Goal: Task Accomplishment & Management: Use online tool/utility

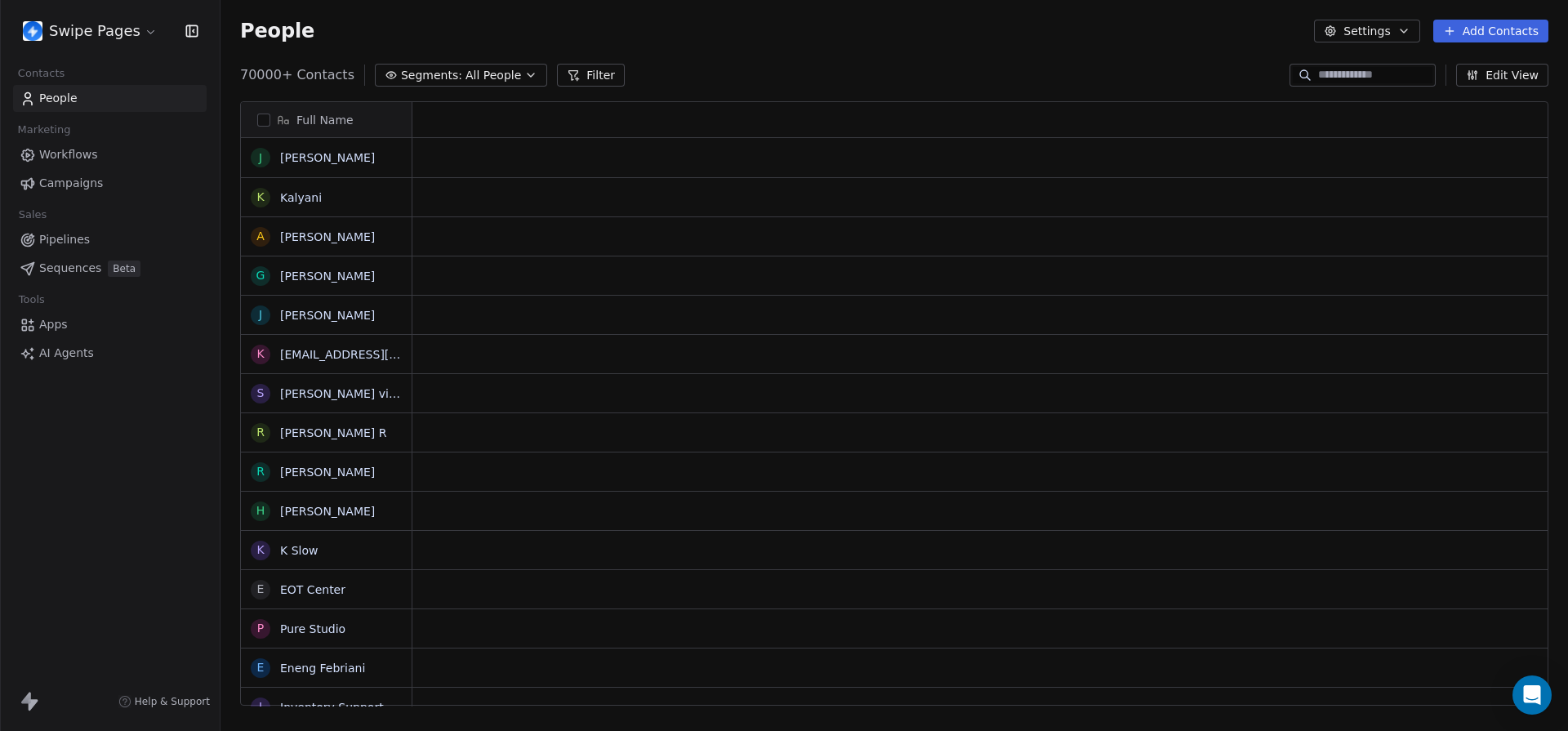
scroll to position [1, 1]
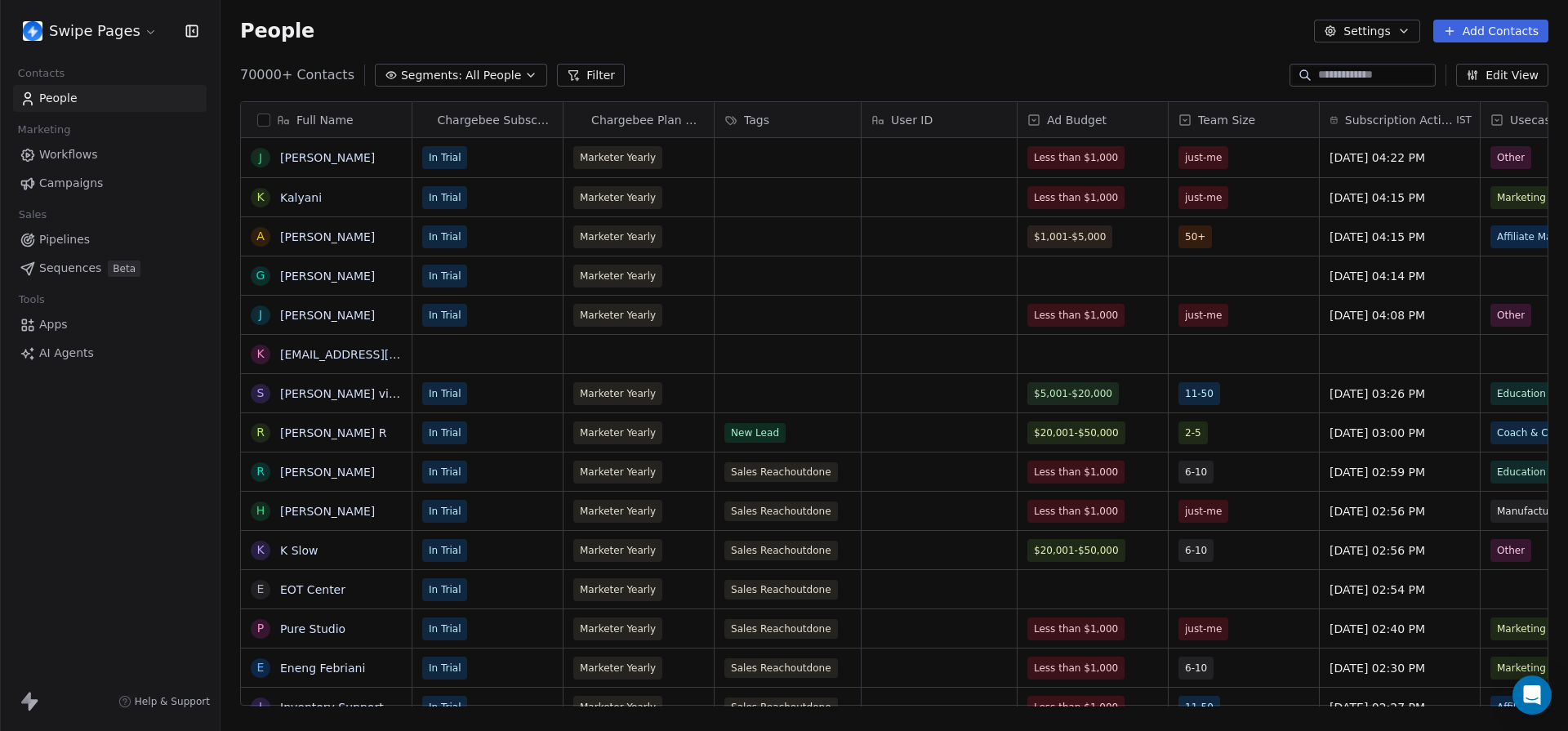
click at [77, 182] on span "Campaigns" at bounding box center [71, 183] width 64 height 17
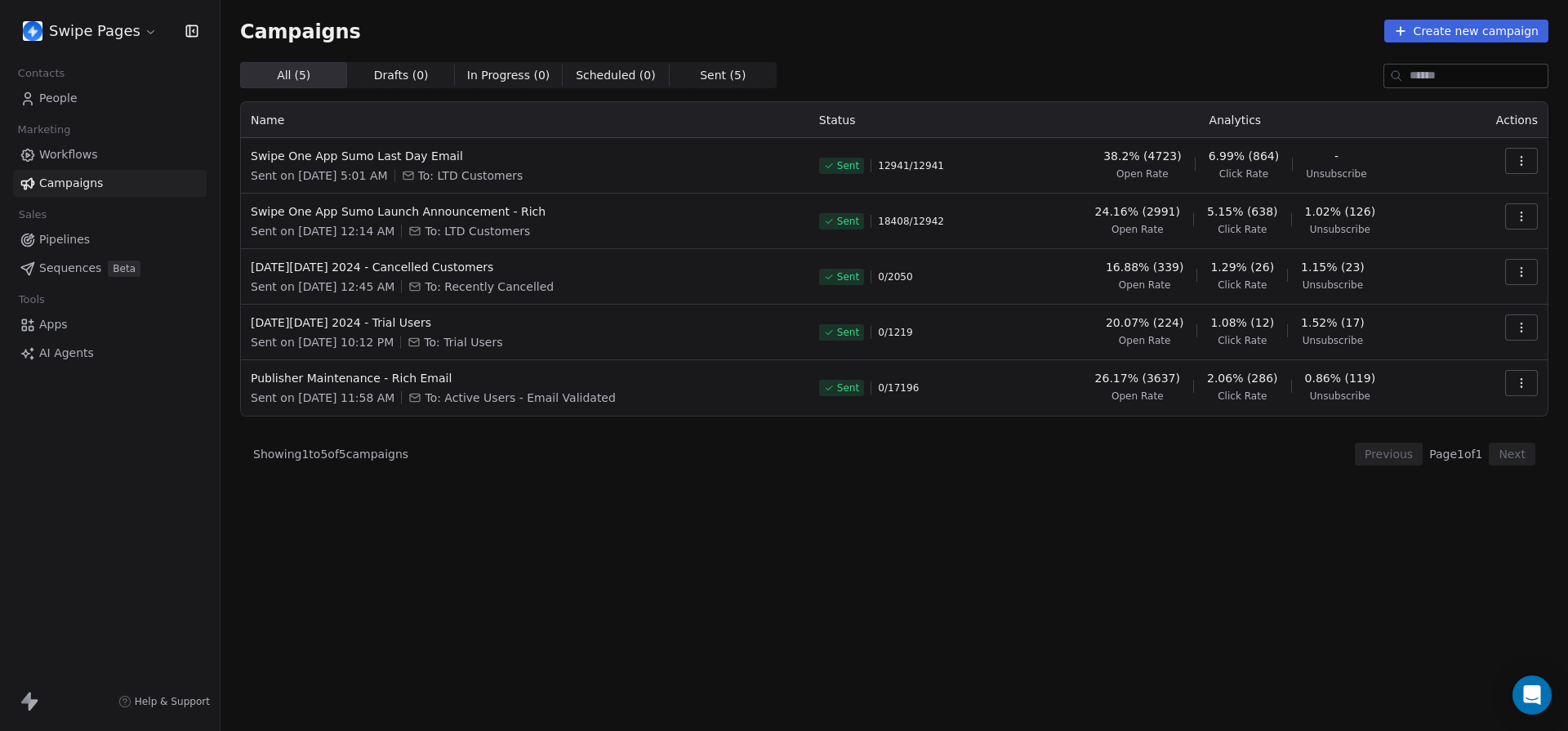
click at [1500, 23] on button "Create new campaign" at bounding box center [1467, 32] width 164 height 23
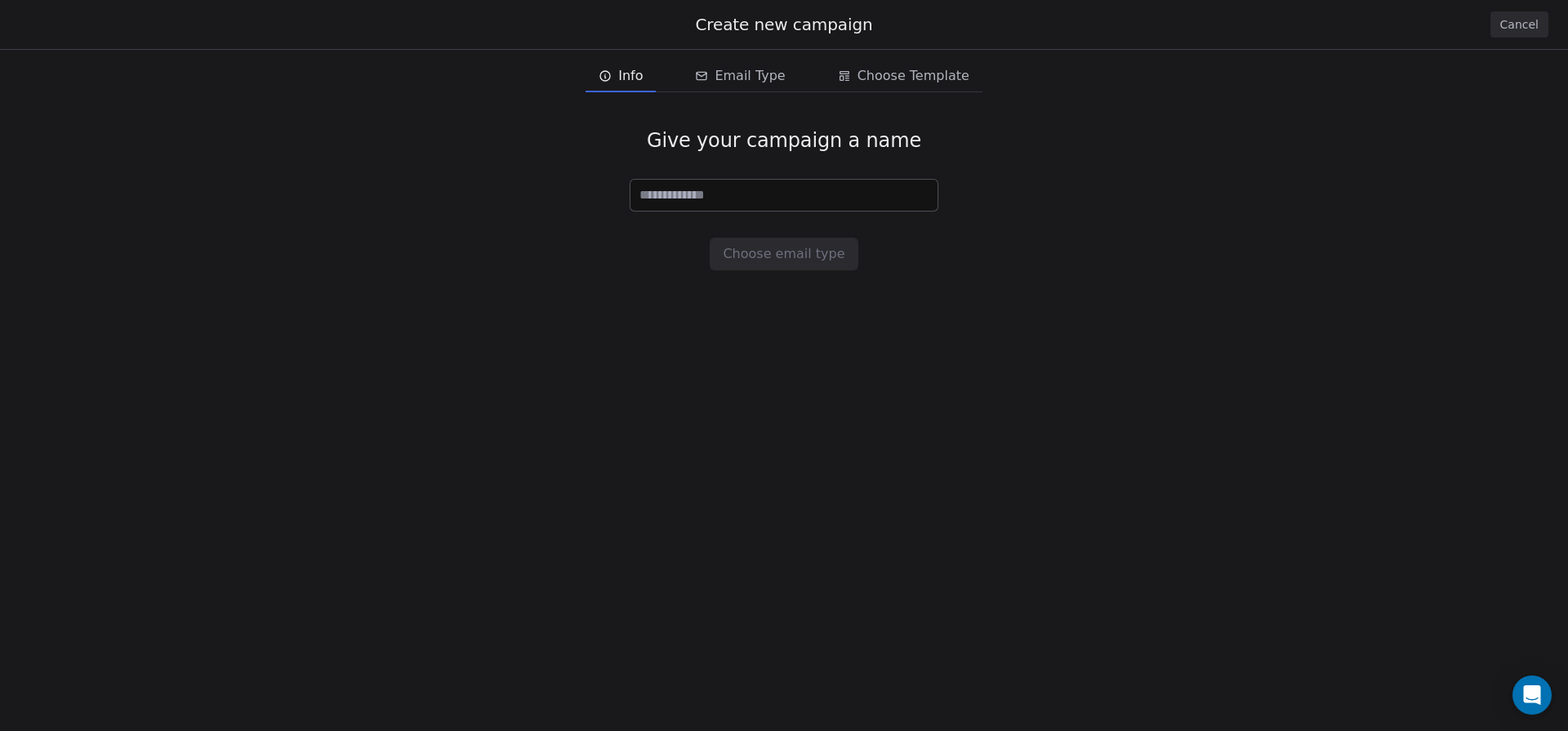
click at [1500, 23] on button "Cancel" at bounding box center [1520, 24] width 58 height 26
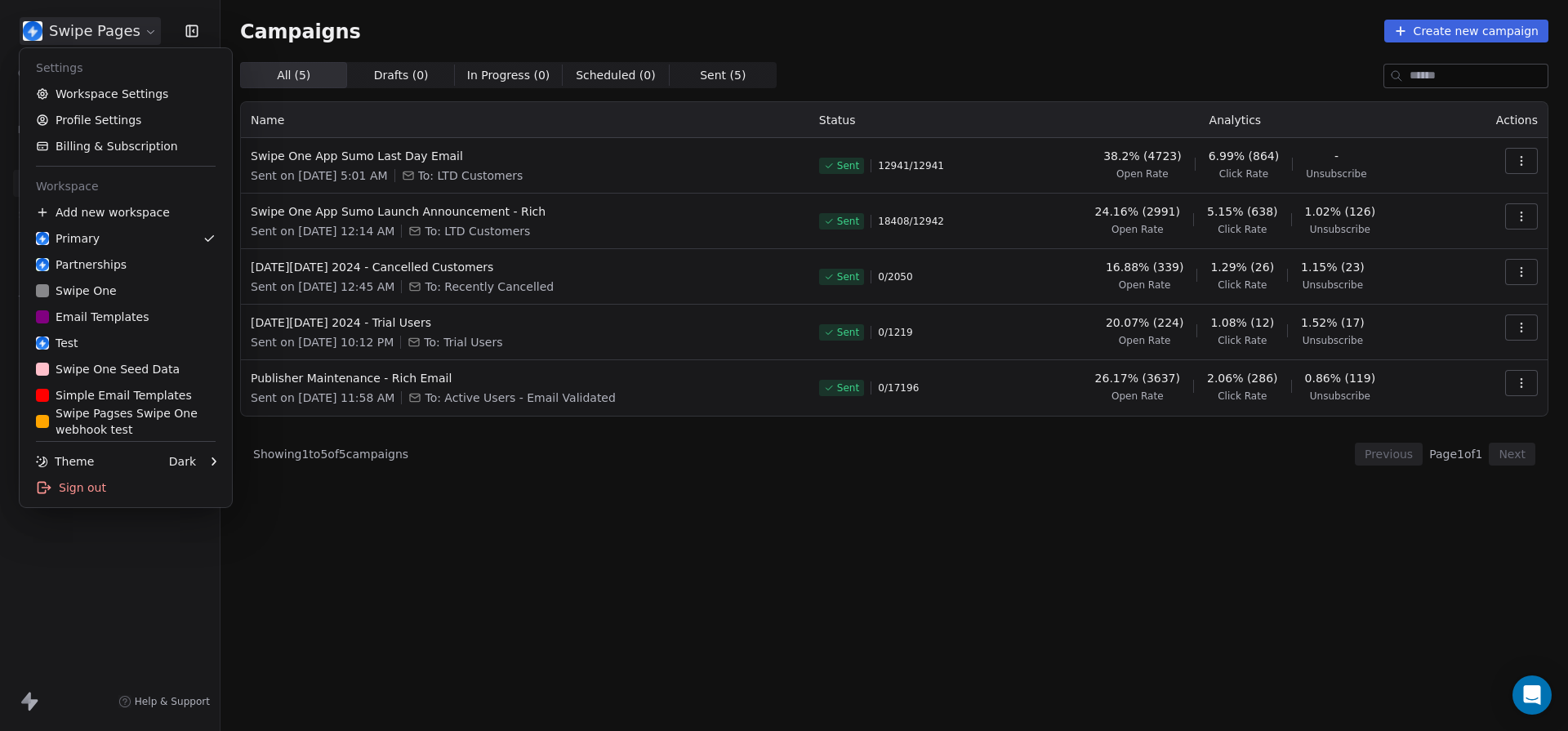
click at [138, 41] on html "Swipe Pages Contacts People Marketing Workflows Campaigns Sales Pipelines Seque…" at bounding box center [784, 365] width 1568 height 731
click at [122, 359] on link "S Swipe One Seed Data" at bounding box center [125, 368] width 199 height 26
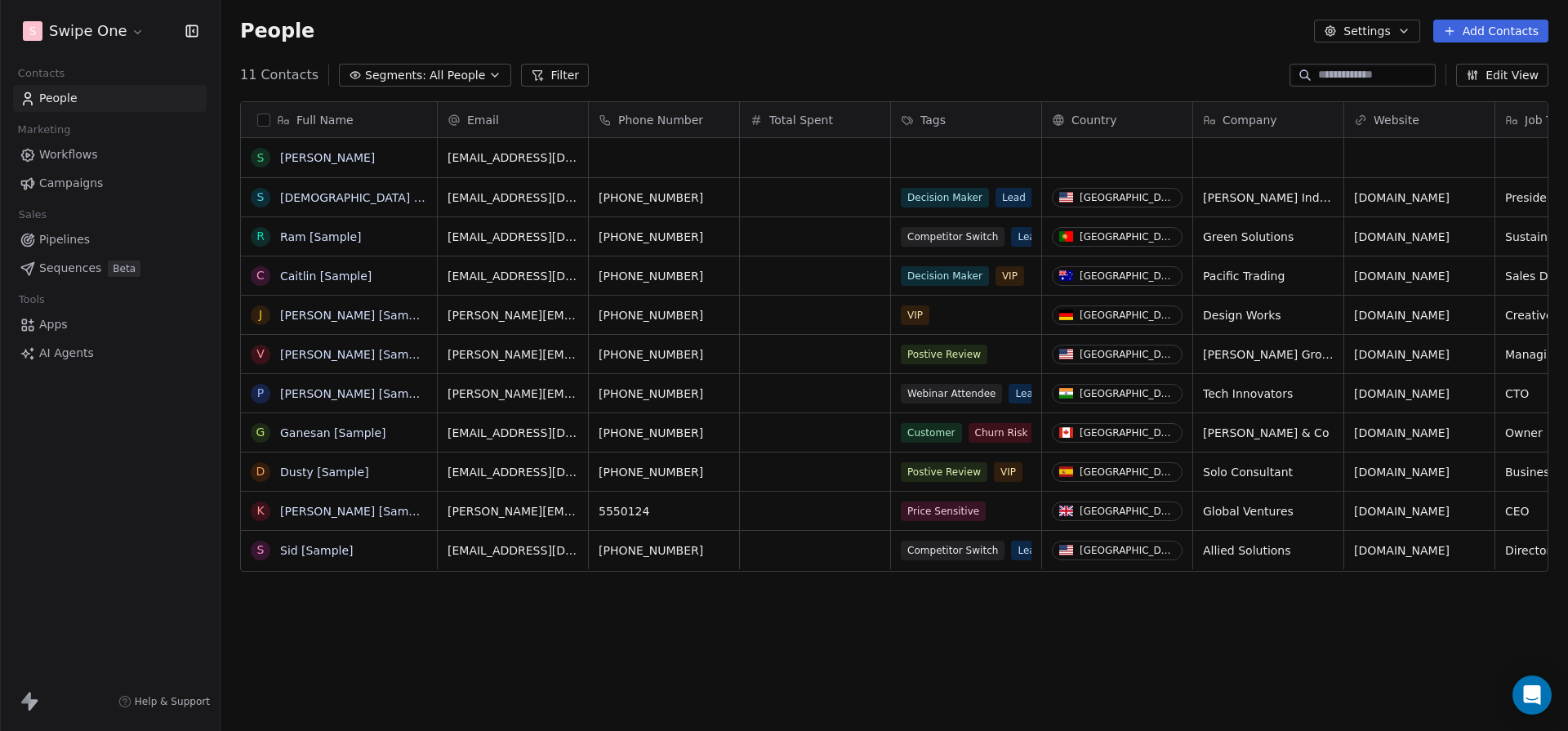
scroll to position [642, 1348]
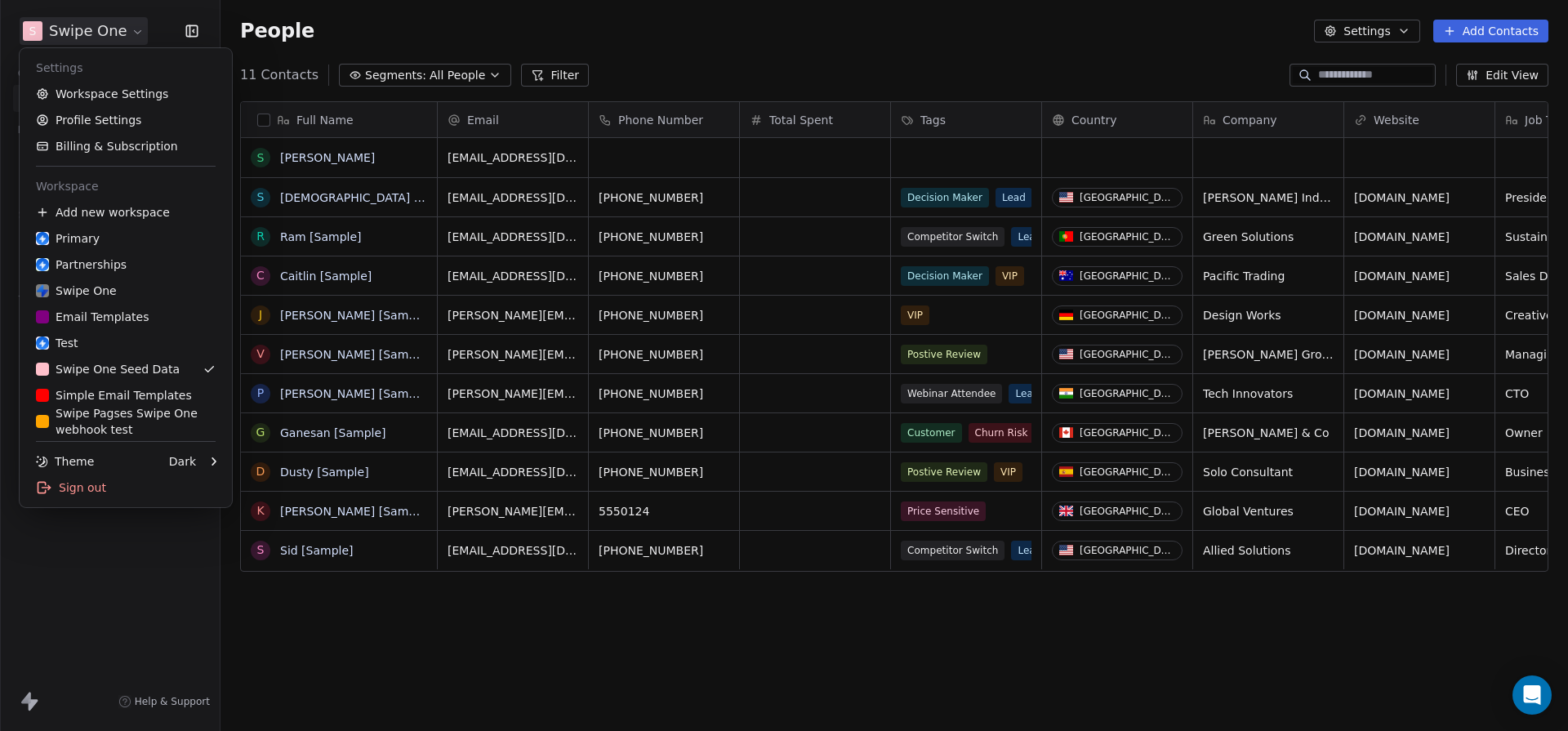
click at [86, 37] on html "S Swipe One Contacts People Marketing Workflows Campaigns Sales Pipelines Seque…" at bounding box center [784, 365] width 1568 height 731
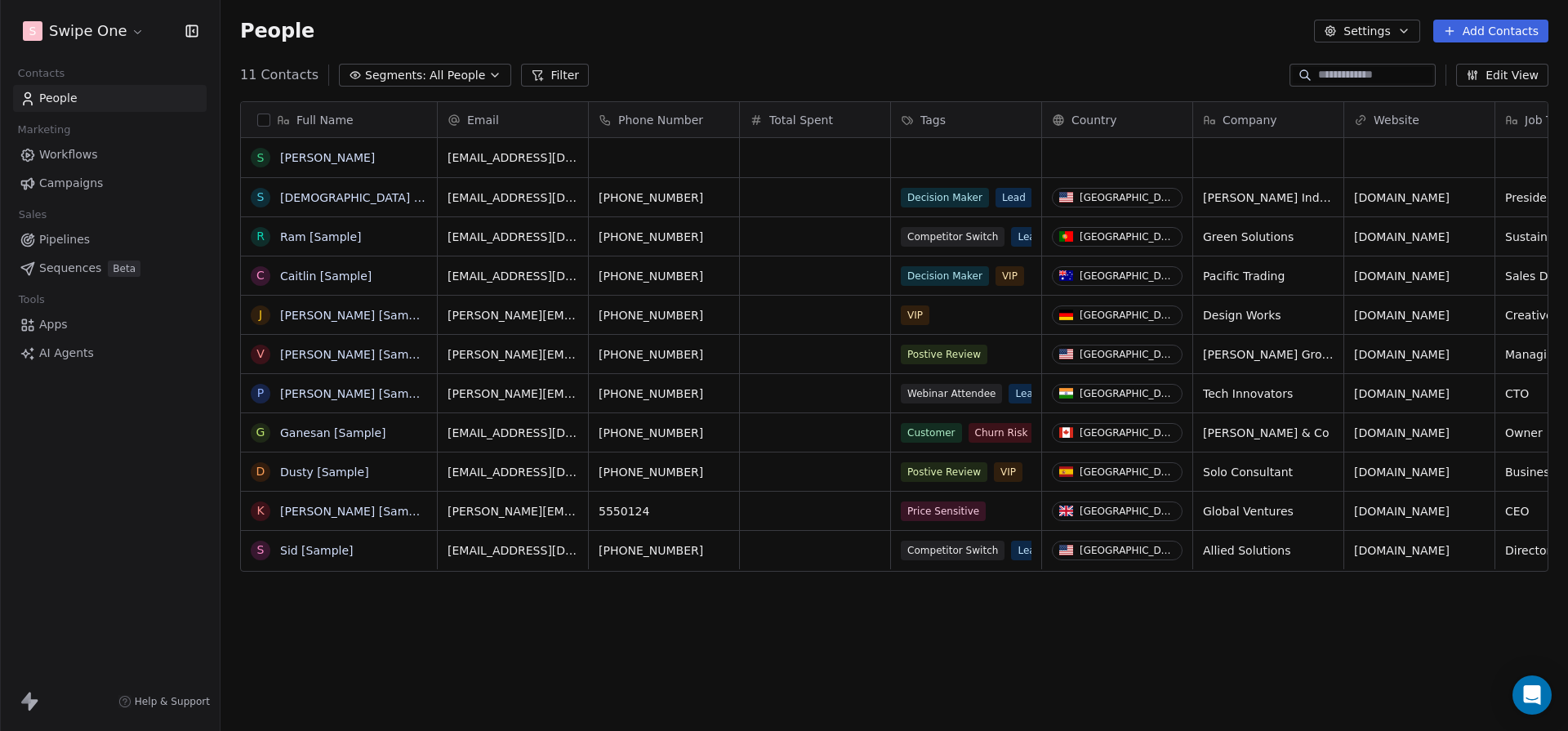
click at [86, 182] on span "Campaigns" at bounding box center [71, 183] width 64 height 17
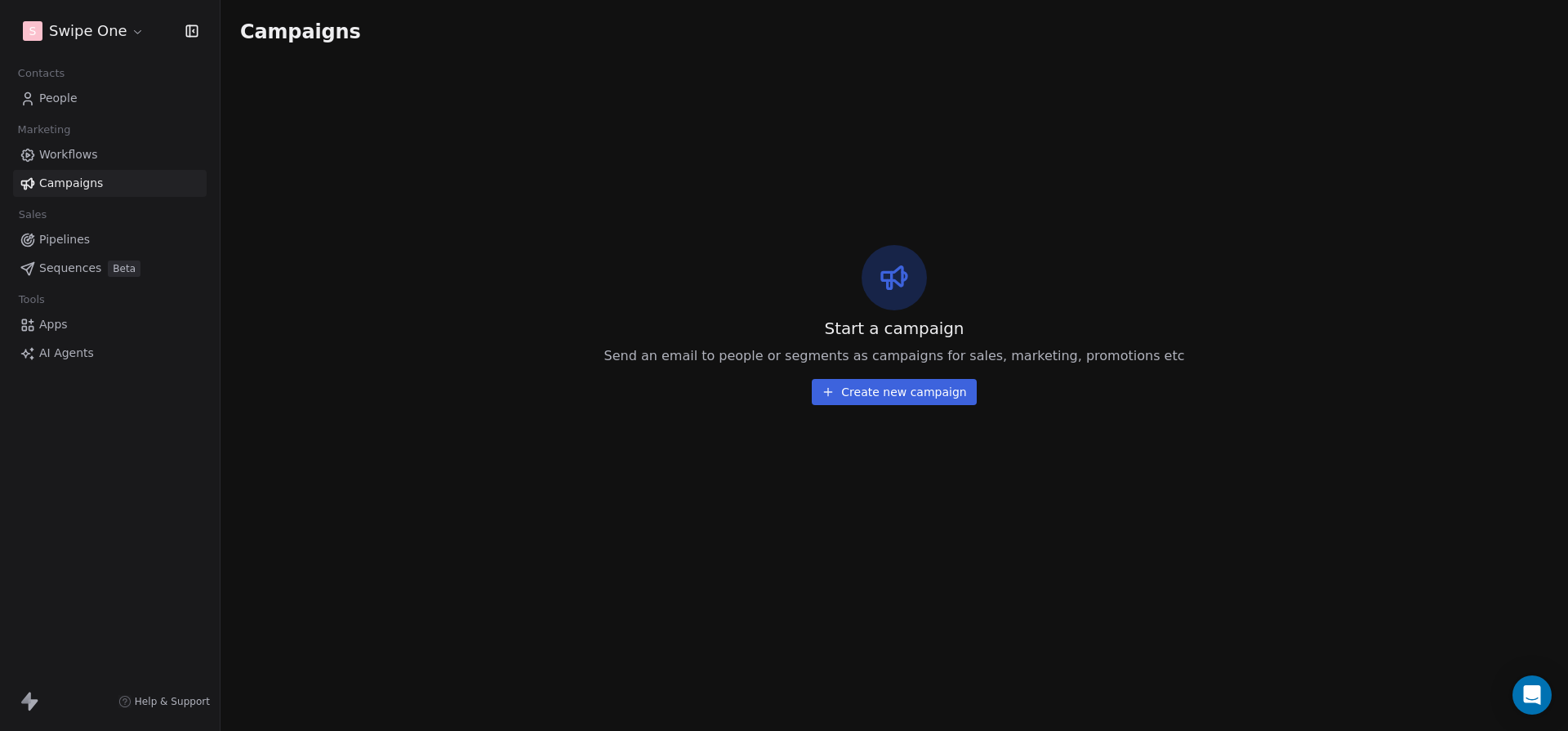
click at [910, 392] on button "Create new campaign" at bounding box center [894, 392] width 164 height 26
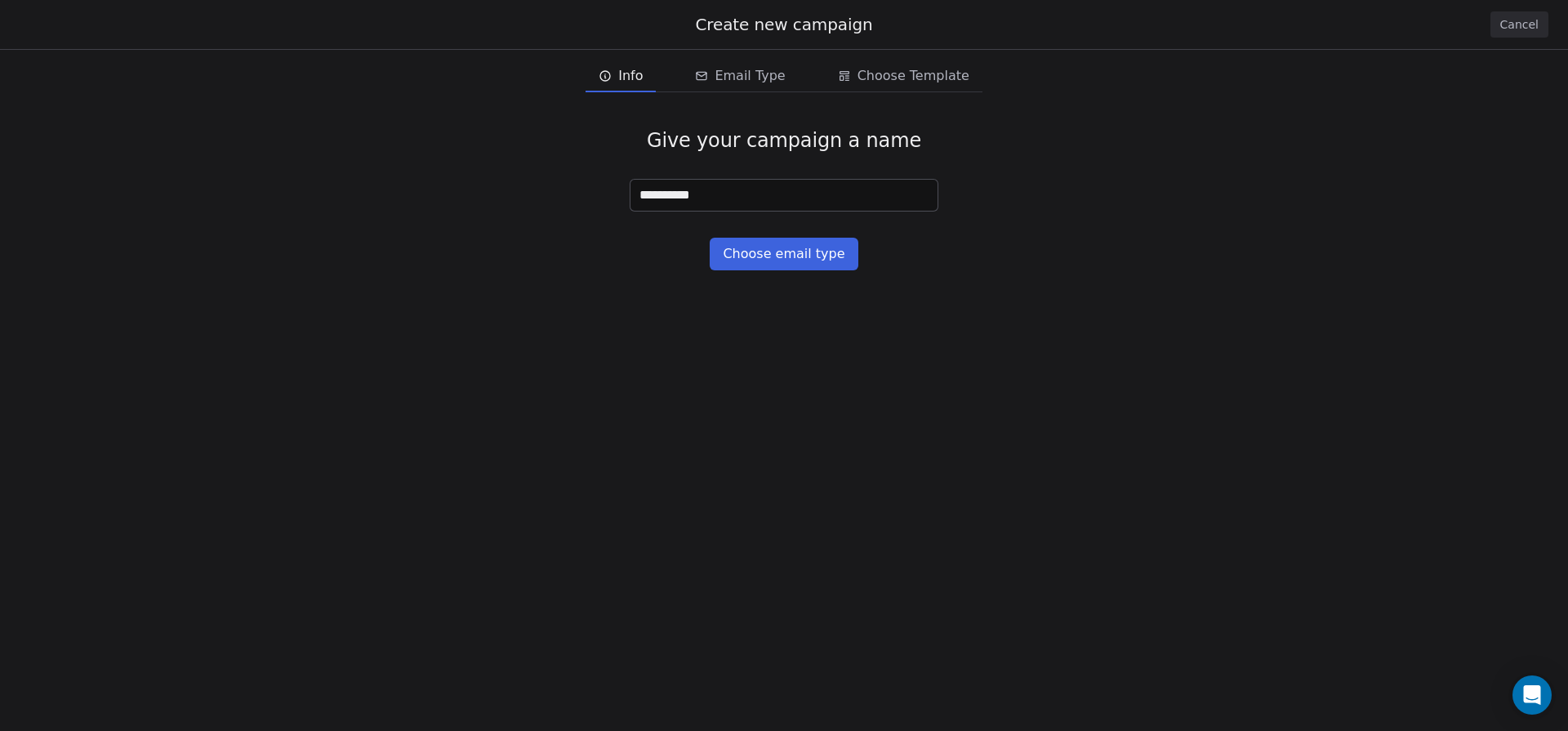
type input "**********"
click at [1512, 26] on button "Cancel" at bounding box center [1520, 24] width 58 height 26
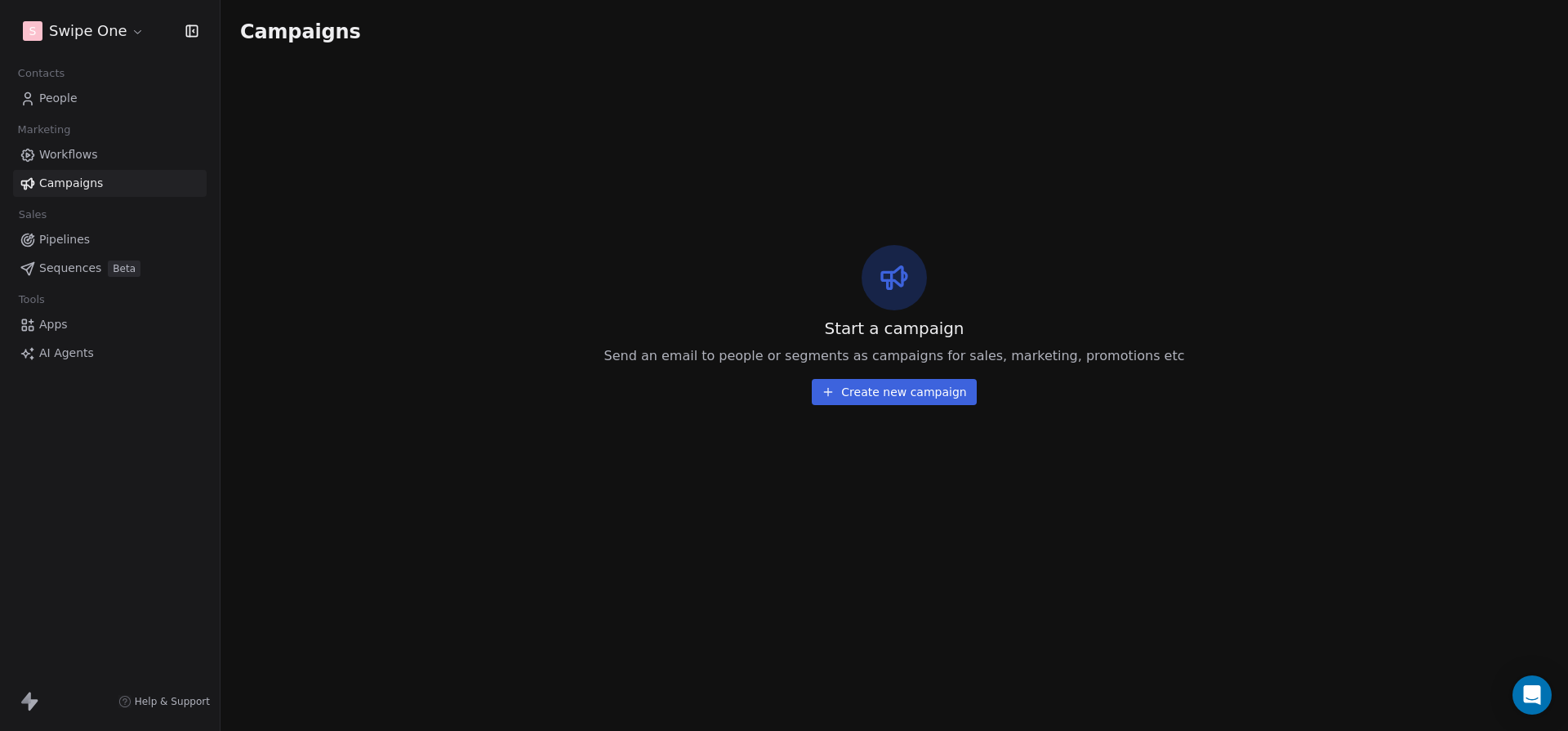
click at [52, 347] on span "AI Agents" at bounding box center [66, 353] width 55 height 17
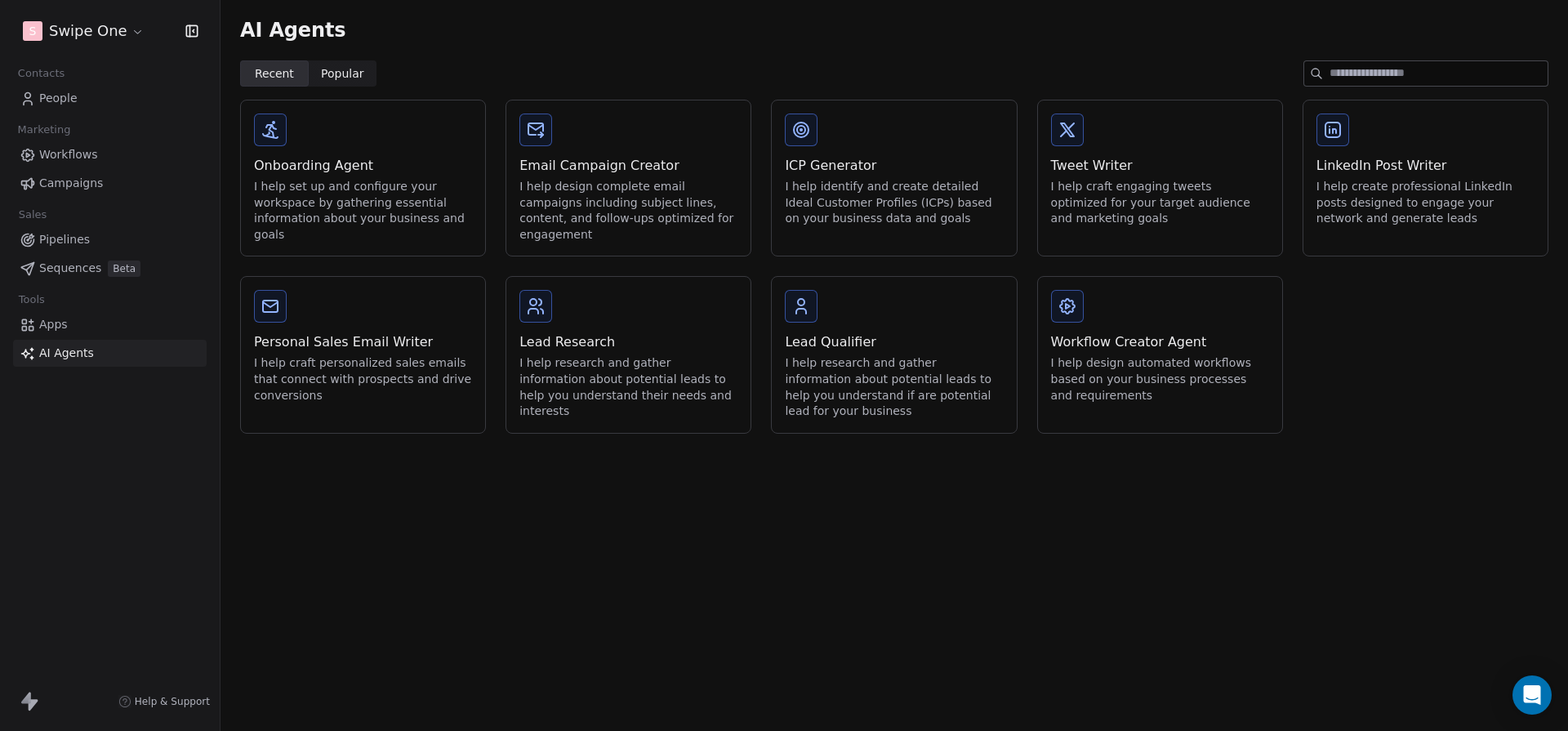
click at [367, 225] on div "I help set up and configure your workspace by gathering essential information a…" at bounding box center [363, 211] width 218 height 64
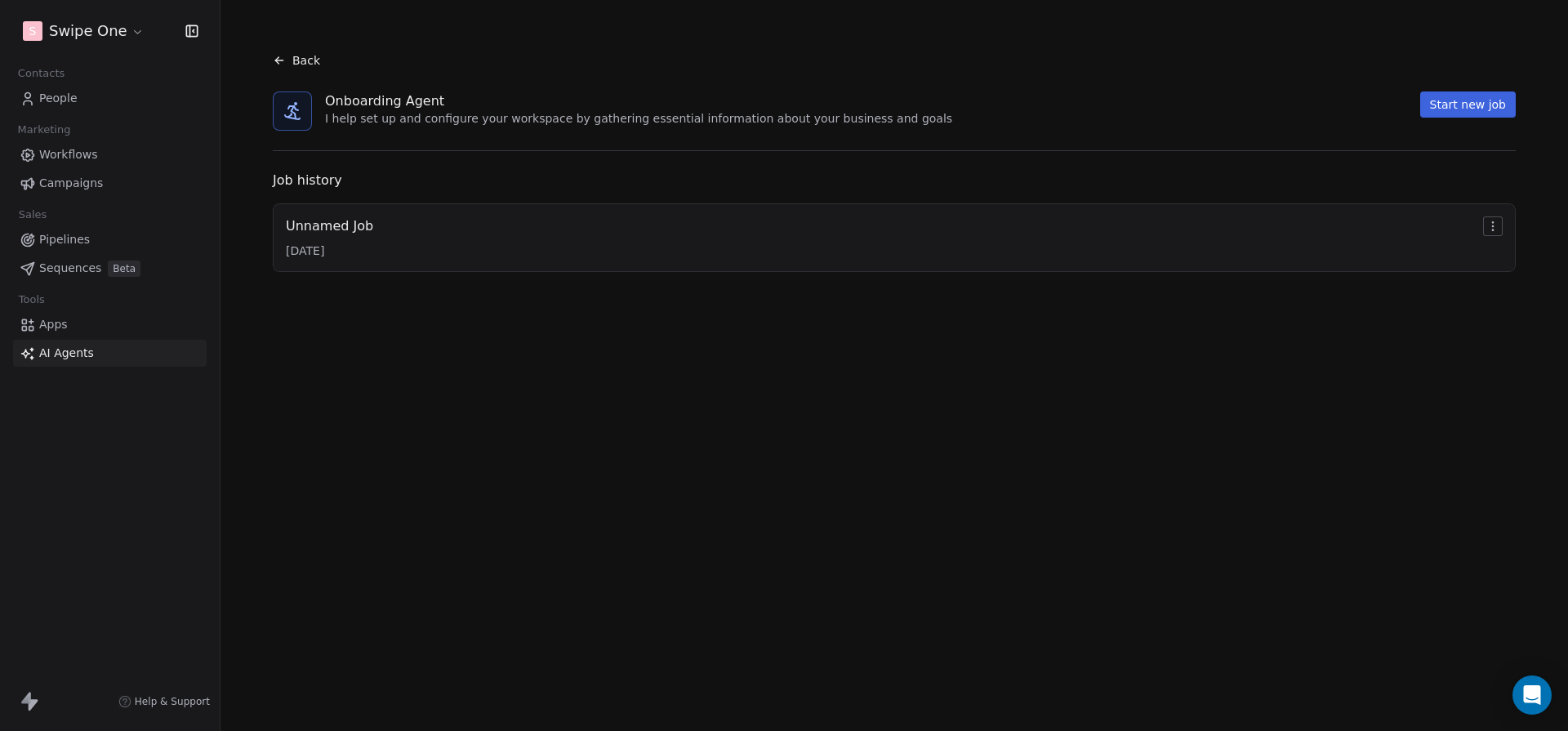
click at [90, 100] on link "People" at bounding box center [110, 98] width 193 height 27
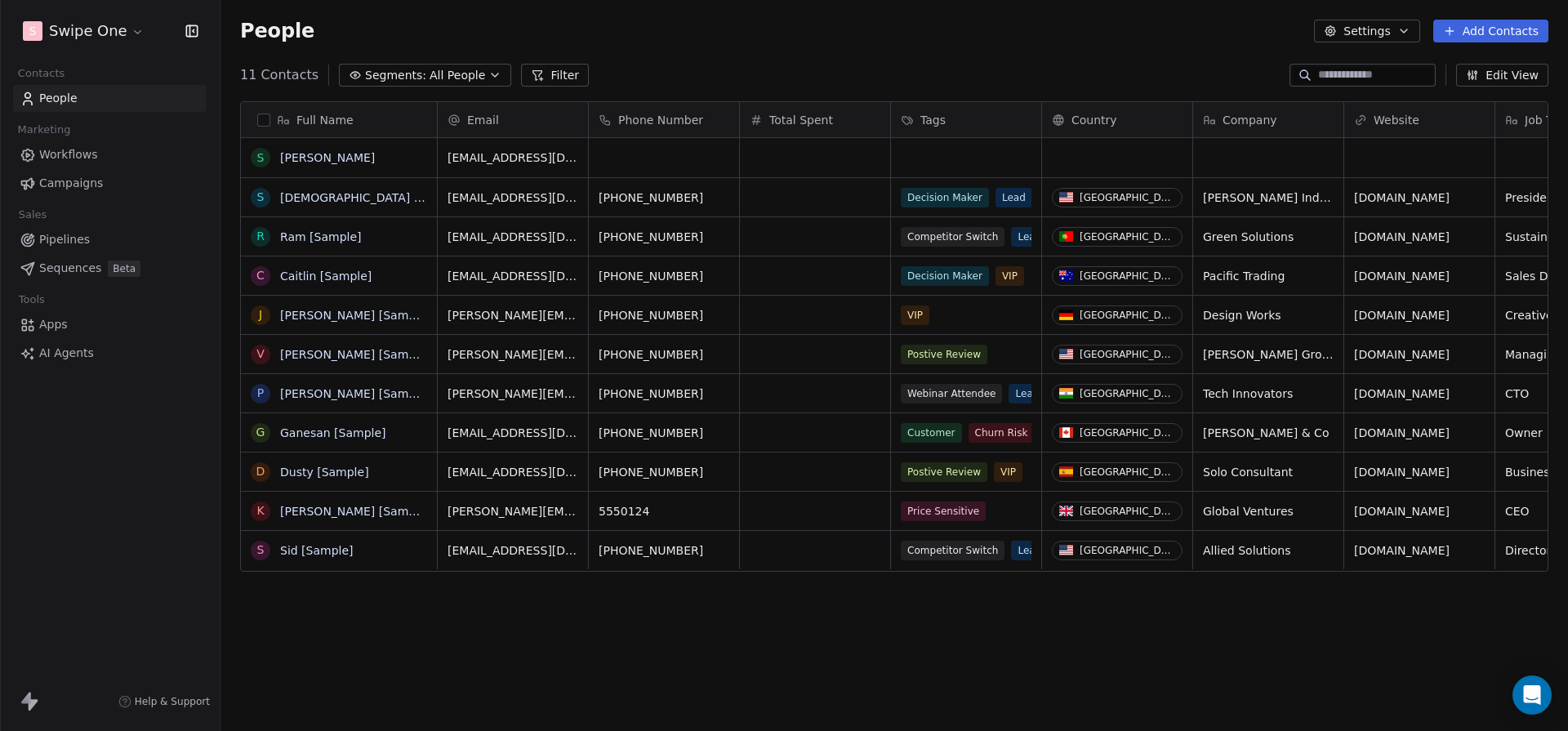
scroll to position [642, 1348]
click at [103, 353] on link "AI Agents" at bounding box center [110, 353] width 193 height 27
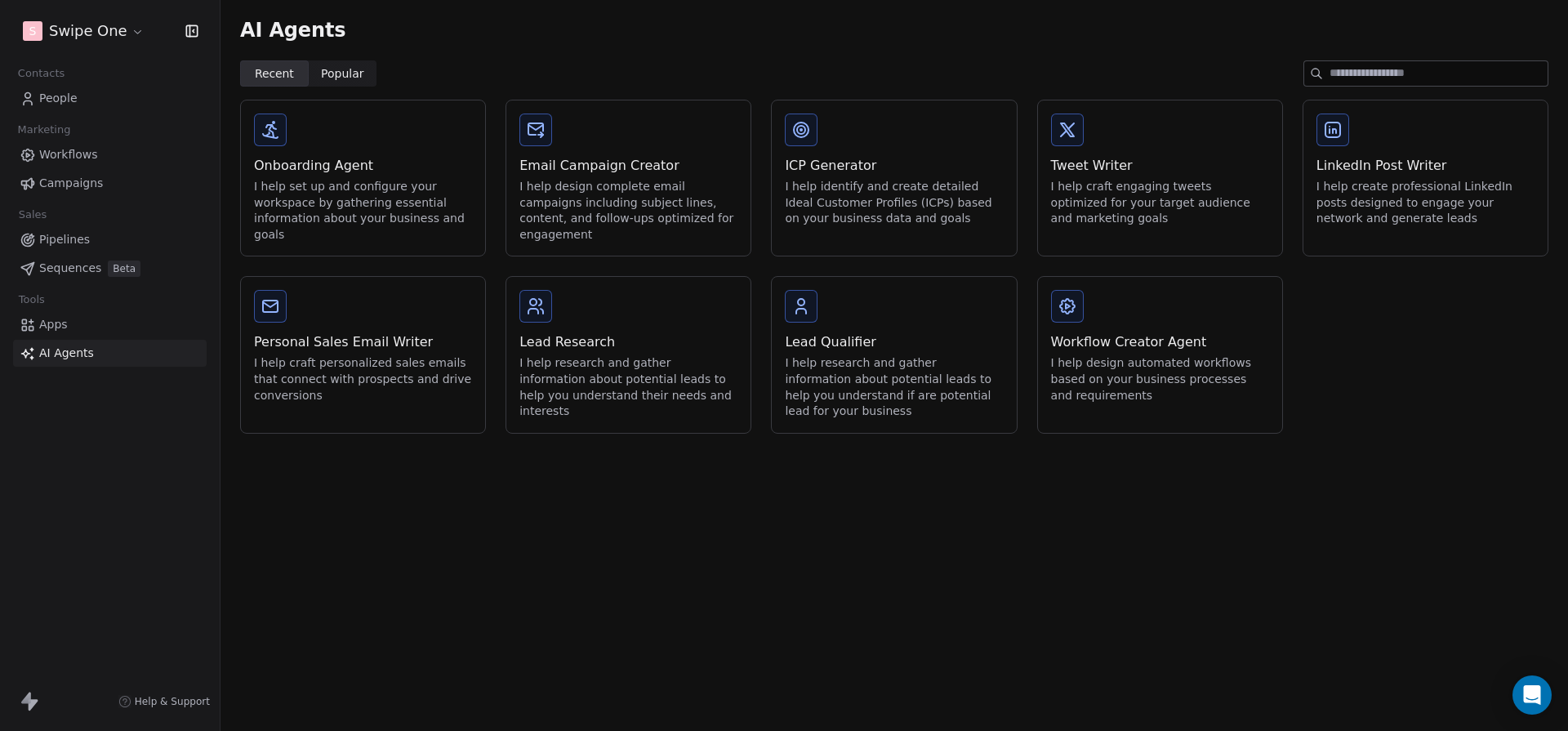
click at [588, 178] on div "Email Campaign Creator I help design complete email campaigns including subject…" at bounding box center [628, 199] width 218 height 86
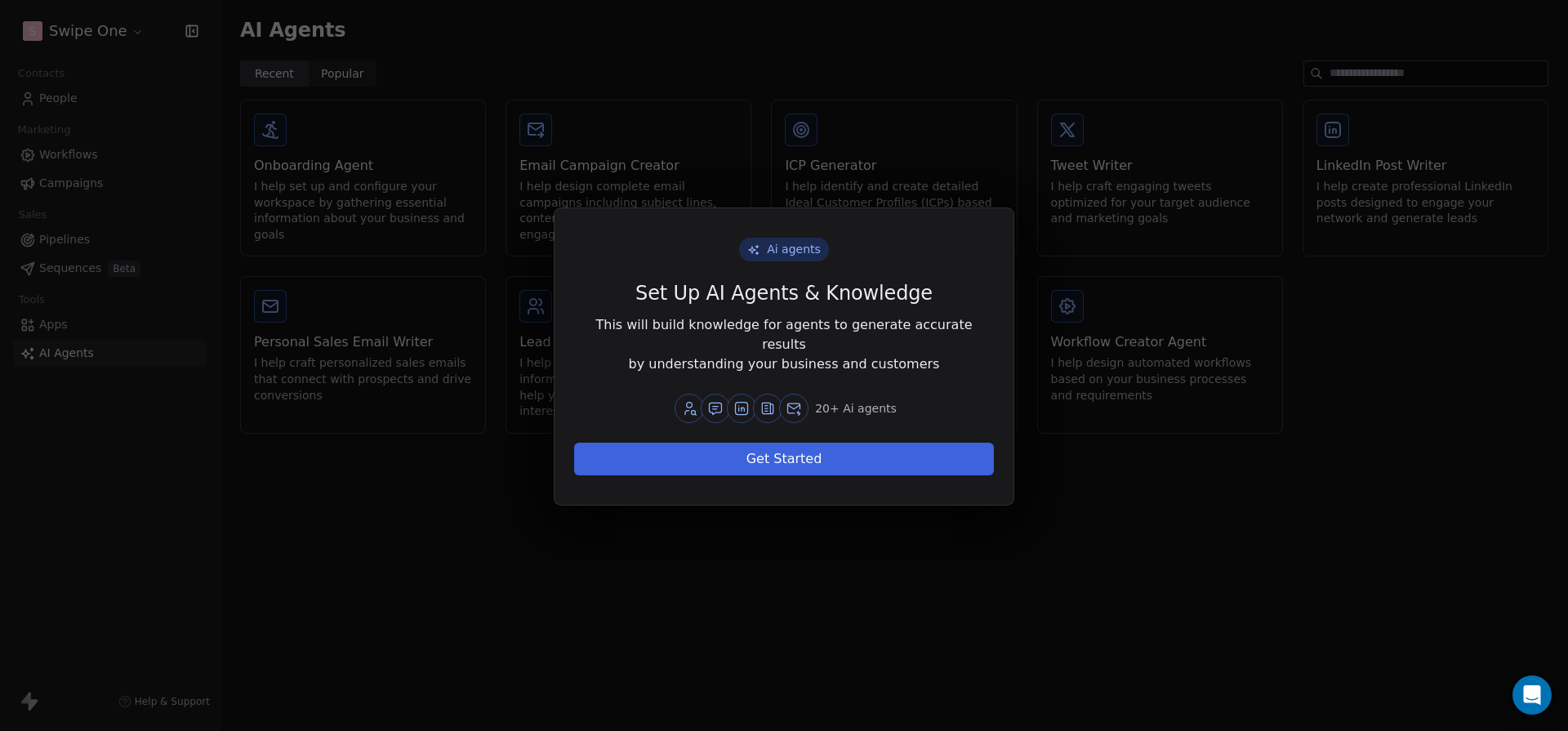
click at [484, 151] on div "Ai agents Set Up AI Agents & Knowledge This will build knowledge for agents to …" at bounding box center [784, 365] width 1568 height 731
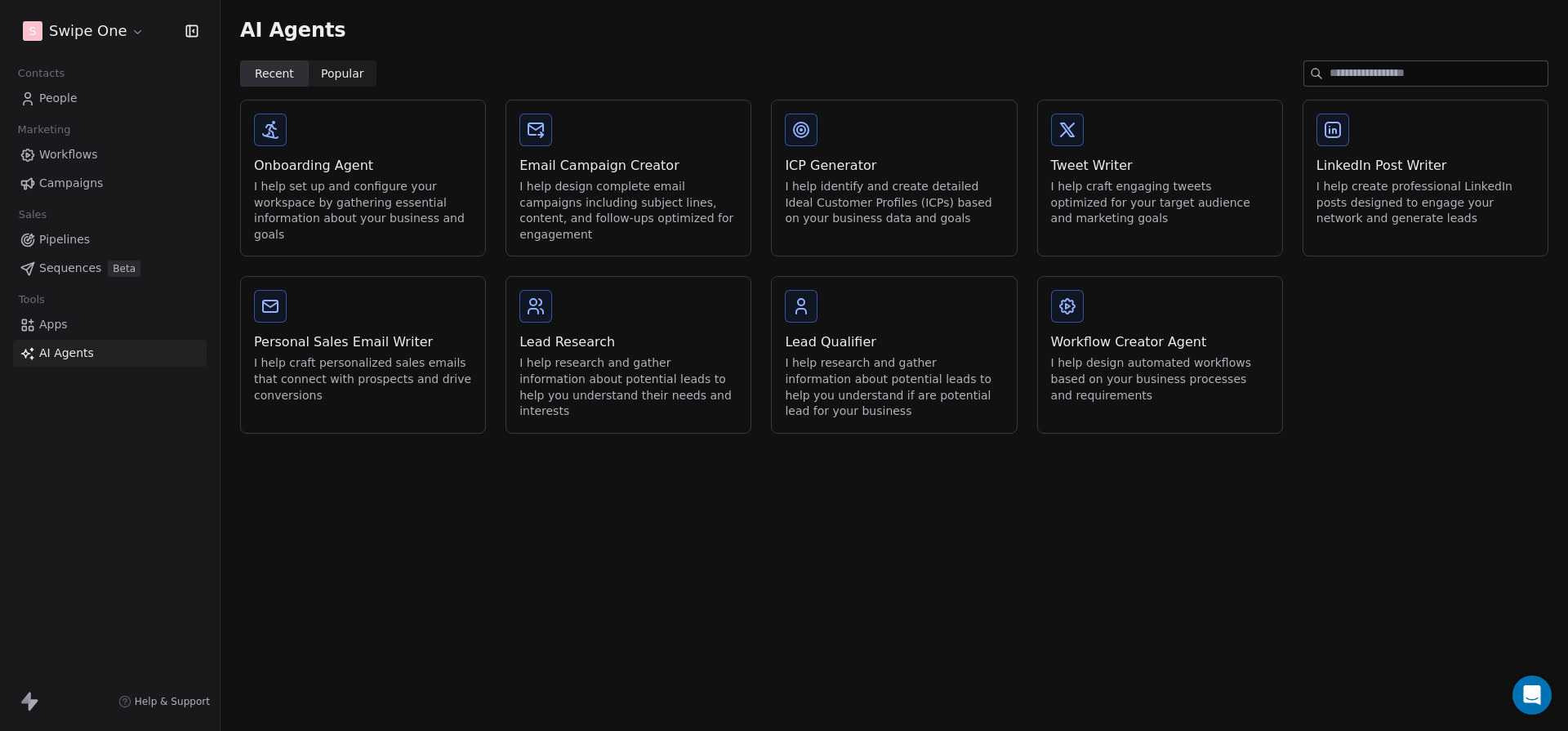
click at [99, 41] on html "S Swipe One Contacts People Marketing Workflows Campaigns Sales Pipelines Seque…" at bounding box center [784, 365] width 1568 height 731
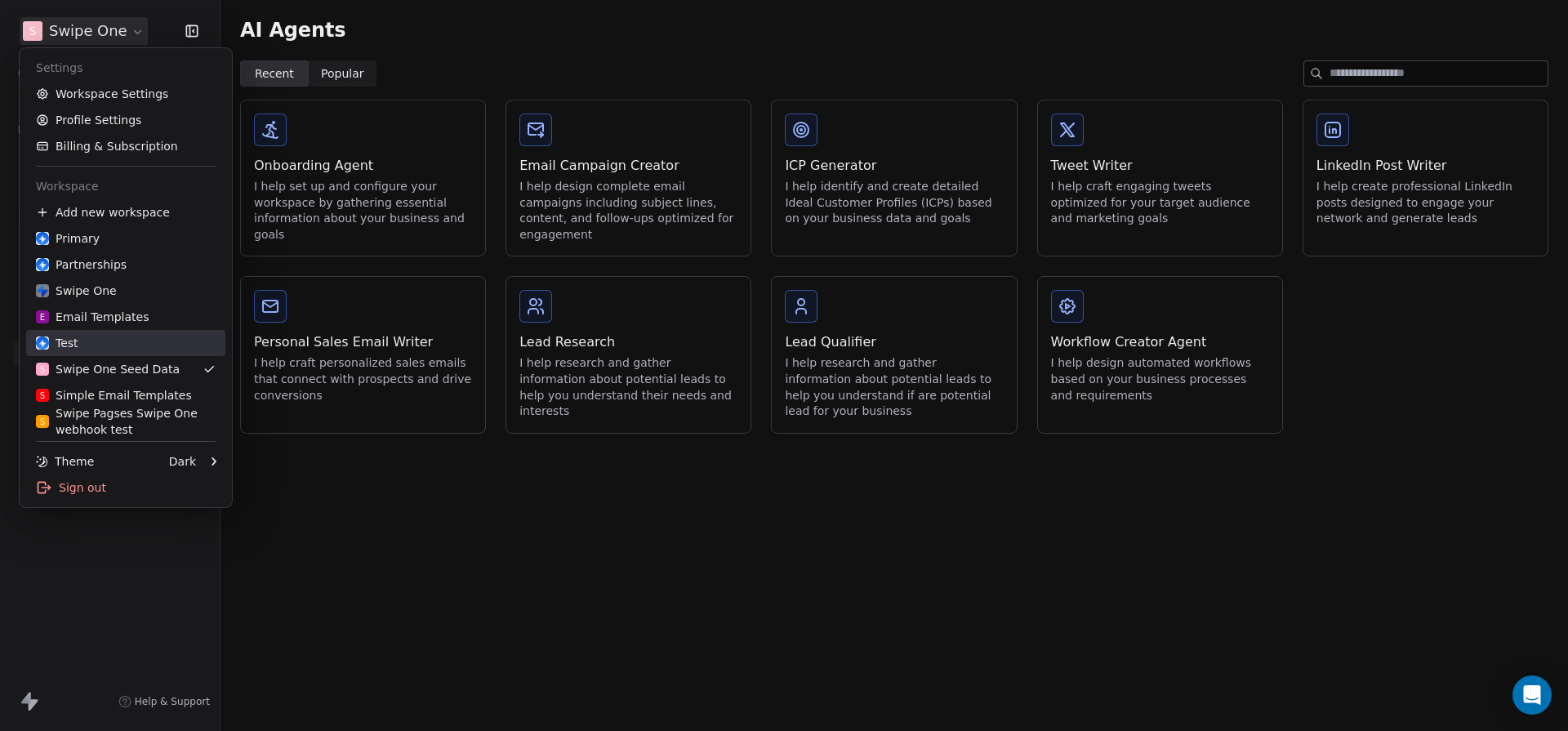
click at [66, 335] on div "Test" at bounding box center [56, 343] width 42 height 17
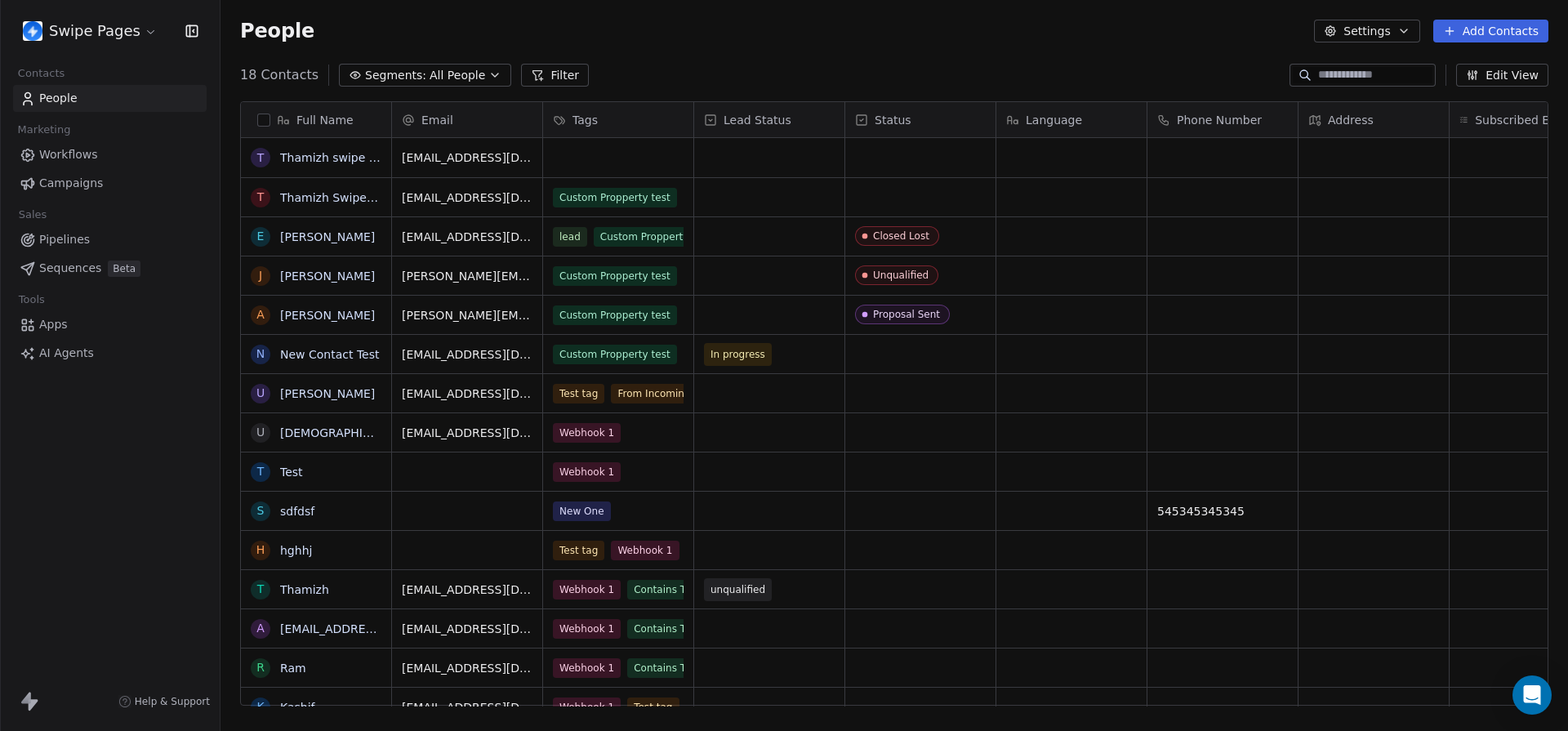
scroll to position [642, 1348]
click at [76, 356] on span "AI Agents" at bounding box center [66, 353] width 55 height 17
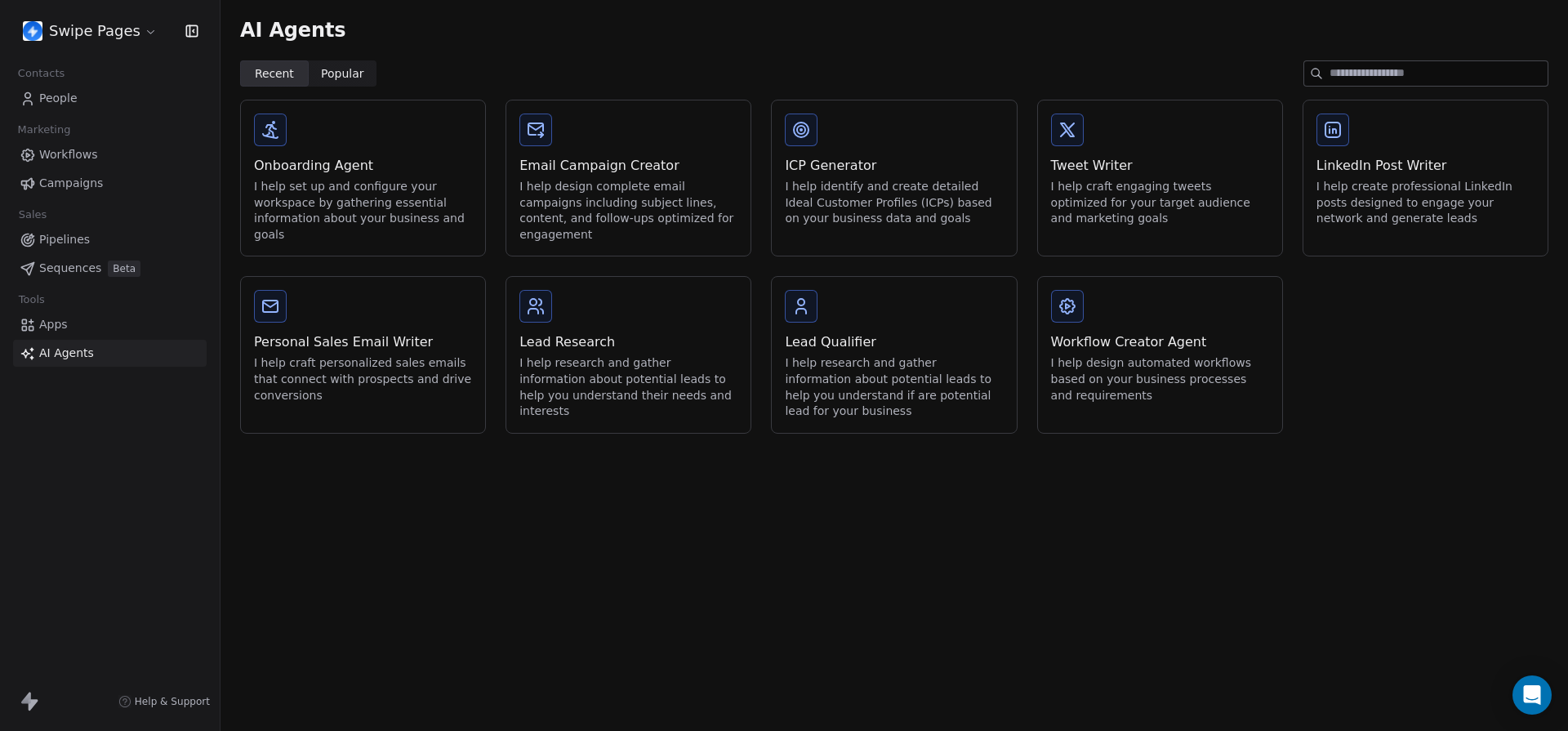
click at [441, 212] on div "I help set up and configure your workspace by gathering essential information a…" at bounding box center [363, 211] width 218 height 64
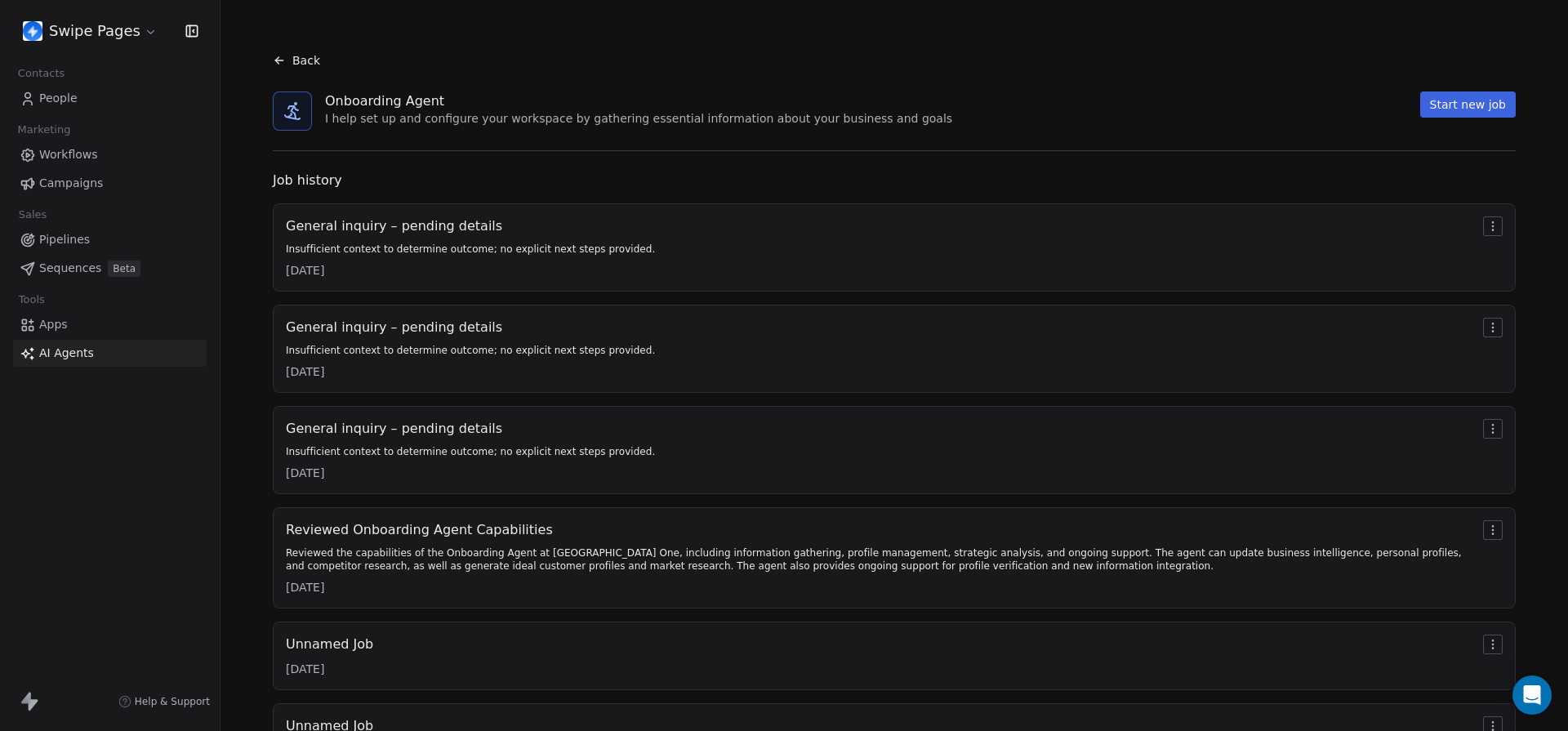
click at [280, 47] on div "Back" at bounding box center [894, 60] width 1269 height 42
click at [304, 64] on span "Back" at bounding box center [305, 61] width 27 height 17
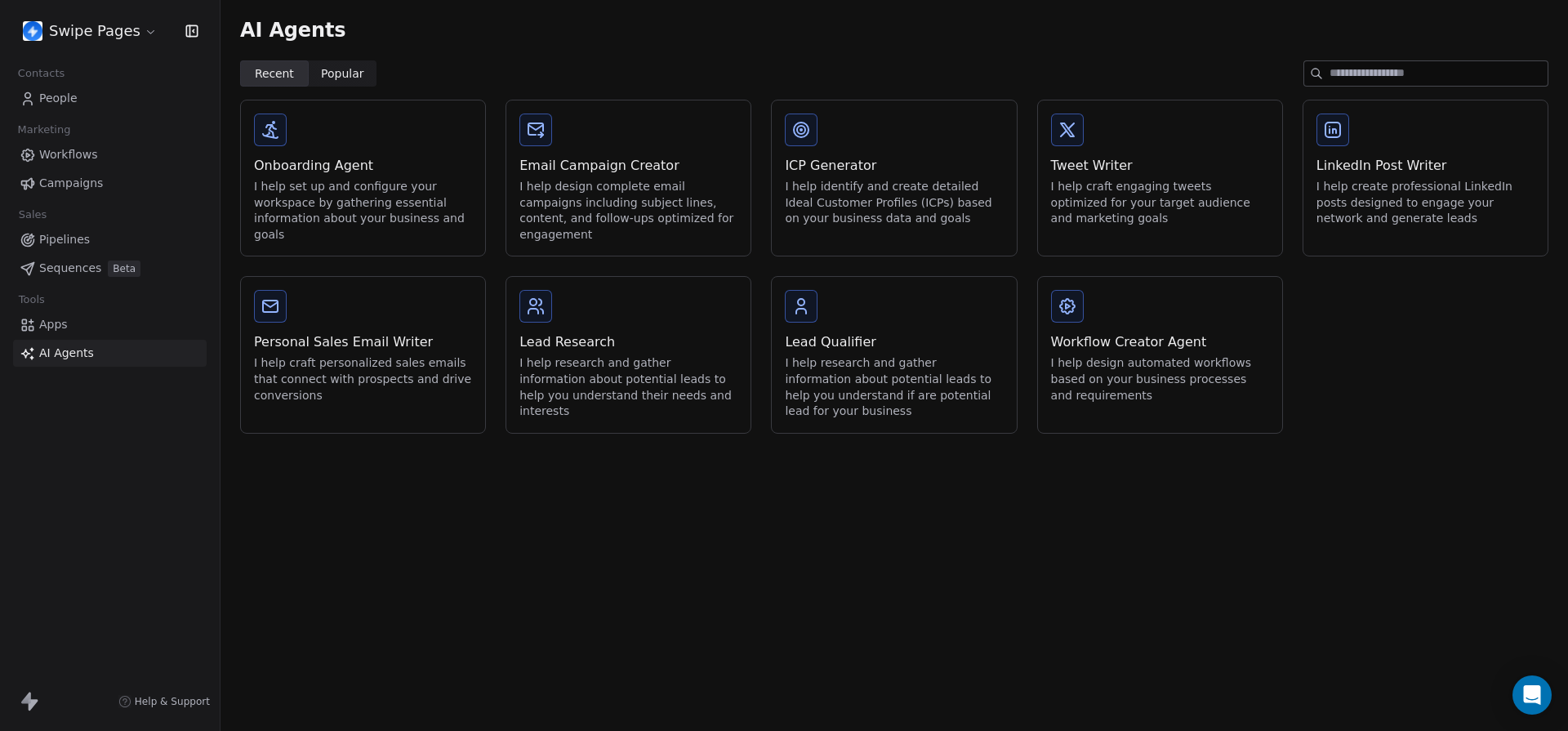
click at [642, 192] on div "I help design complete email campaigns including subject lines, content, and fo…" at bounding box center [628, 211] width 218 height 64
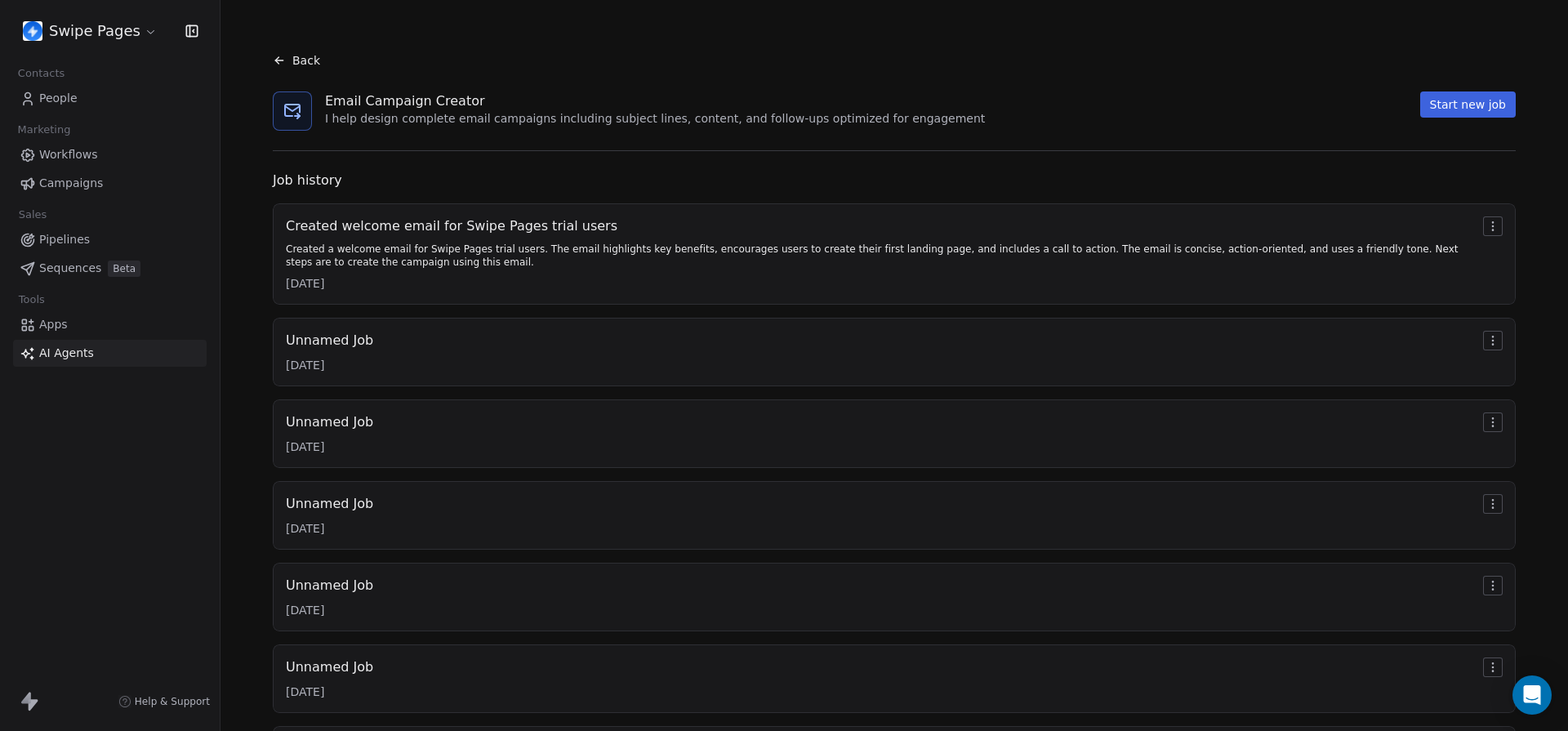
click at [282, 62] on icon at bounding box center [280, 61] width 13 height 13
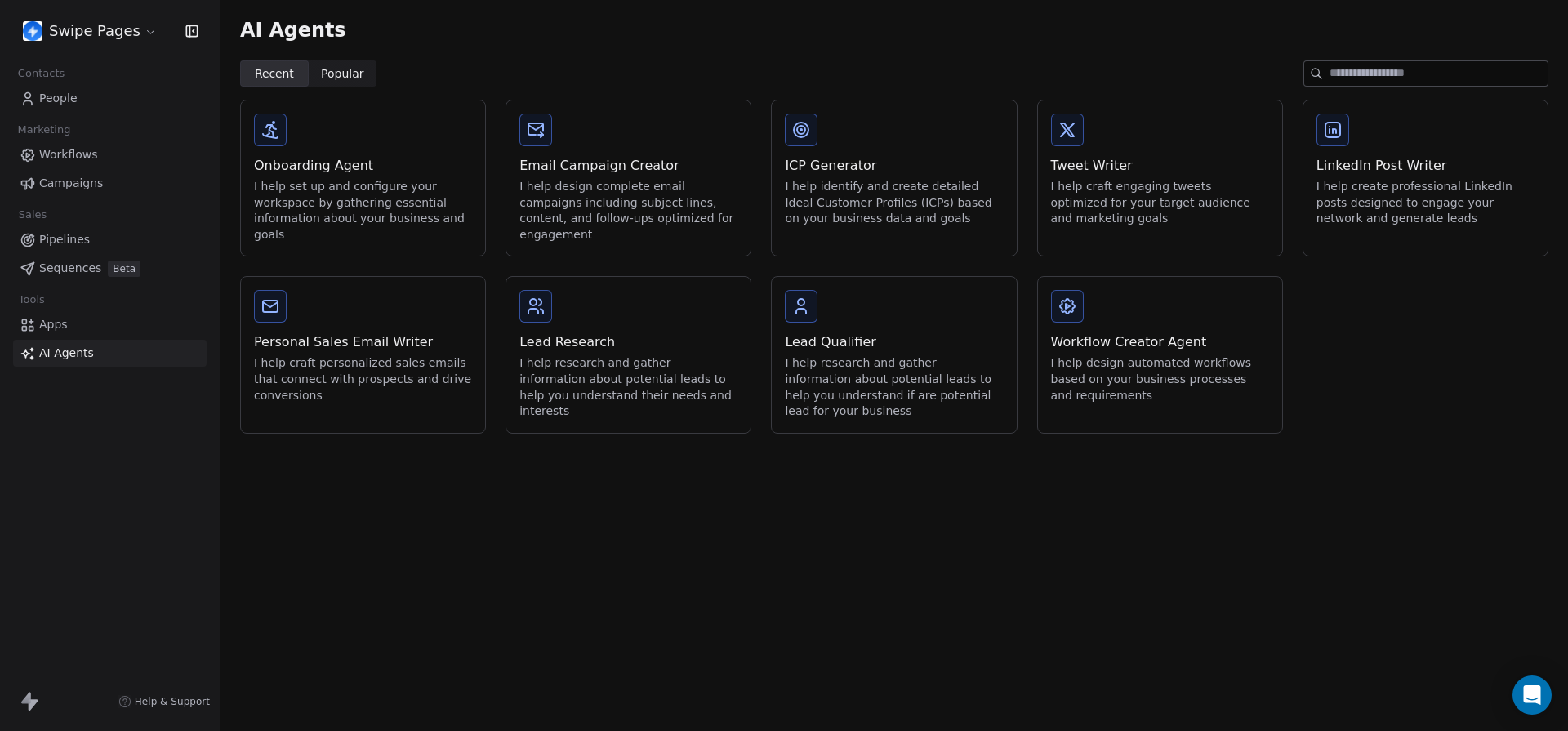
click at [82, 194] on link "Campaigns" at bounding box center [110, 183] width 193 height 27
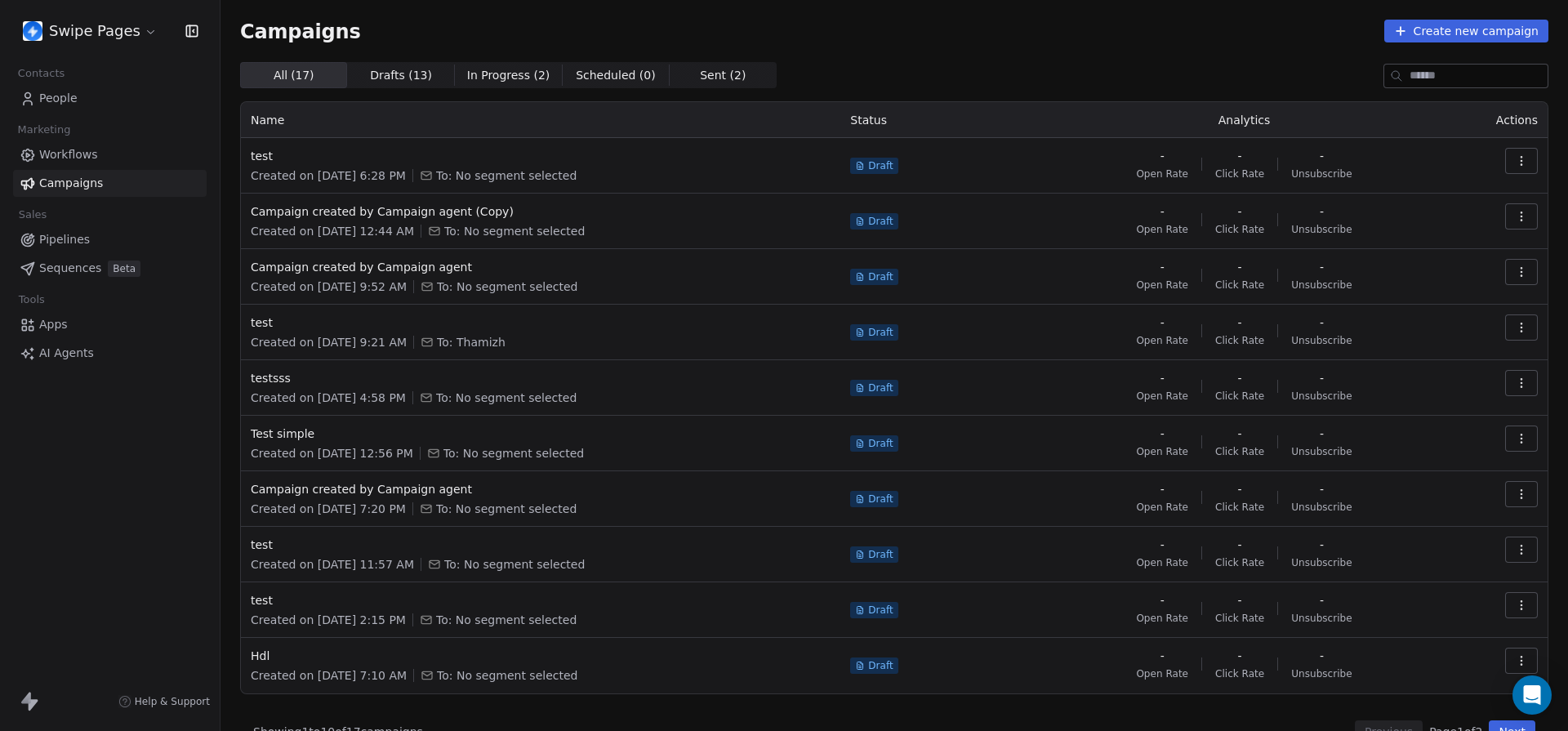
click at [1473, 32] on button "Create new campaign" at bounding box center [1467, 32] width 164 height 23
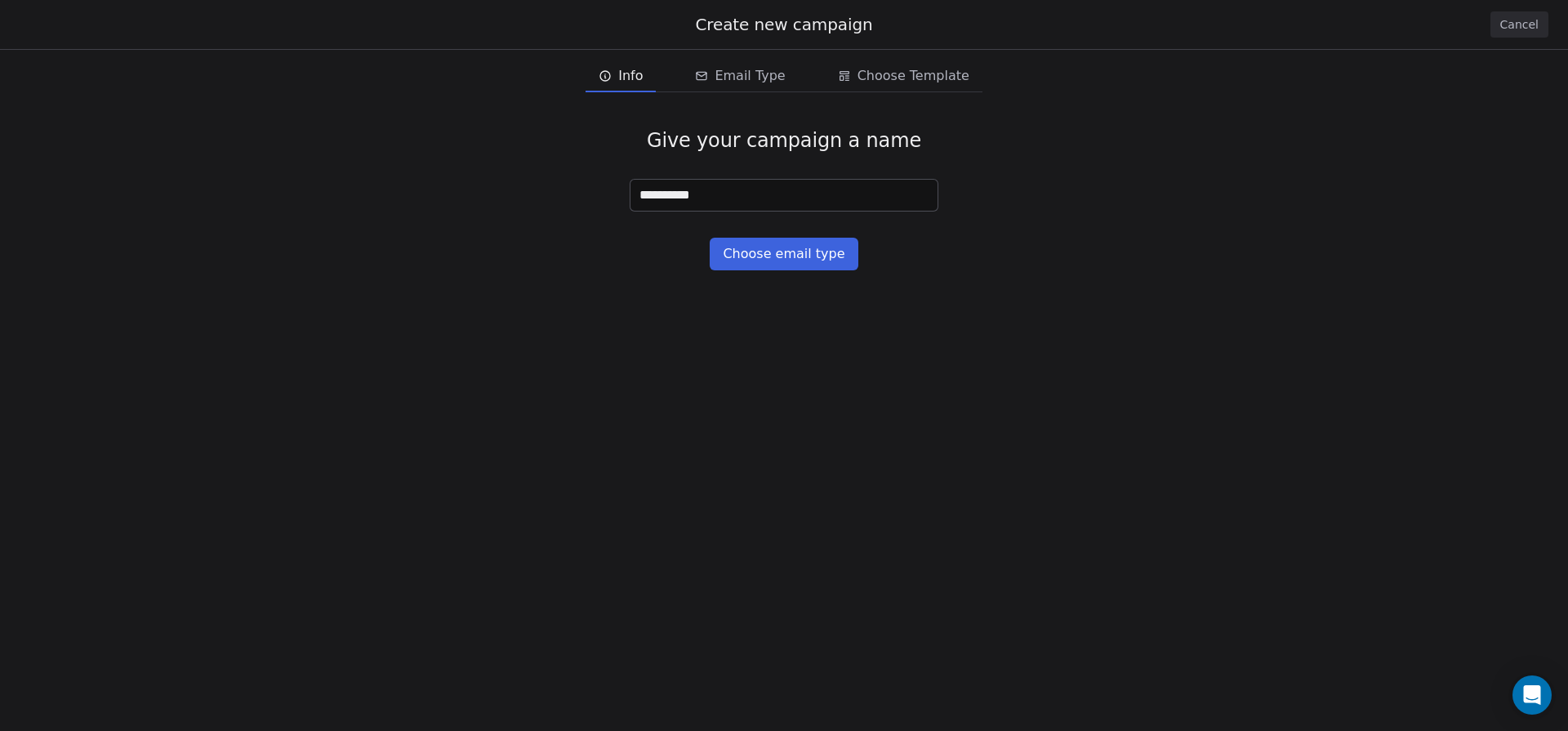
type input "**********"
click at [819, 251] on button "Choose email type" at bounding box center [784, 253] width 148 height 32
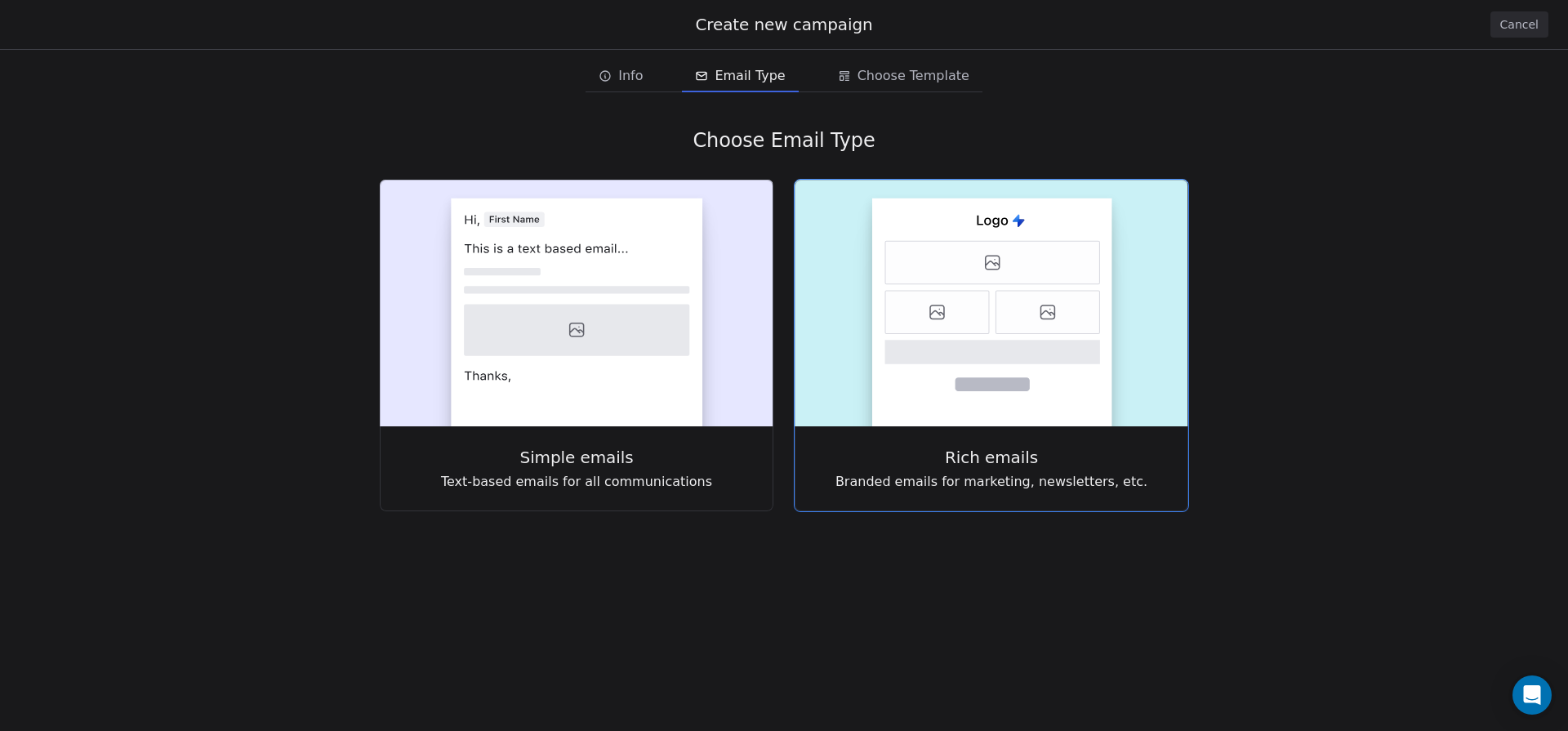
click at [852, 313] on rect at bounding box center [992, 302] width 393 height 246
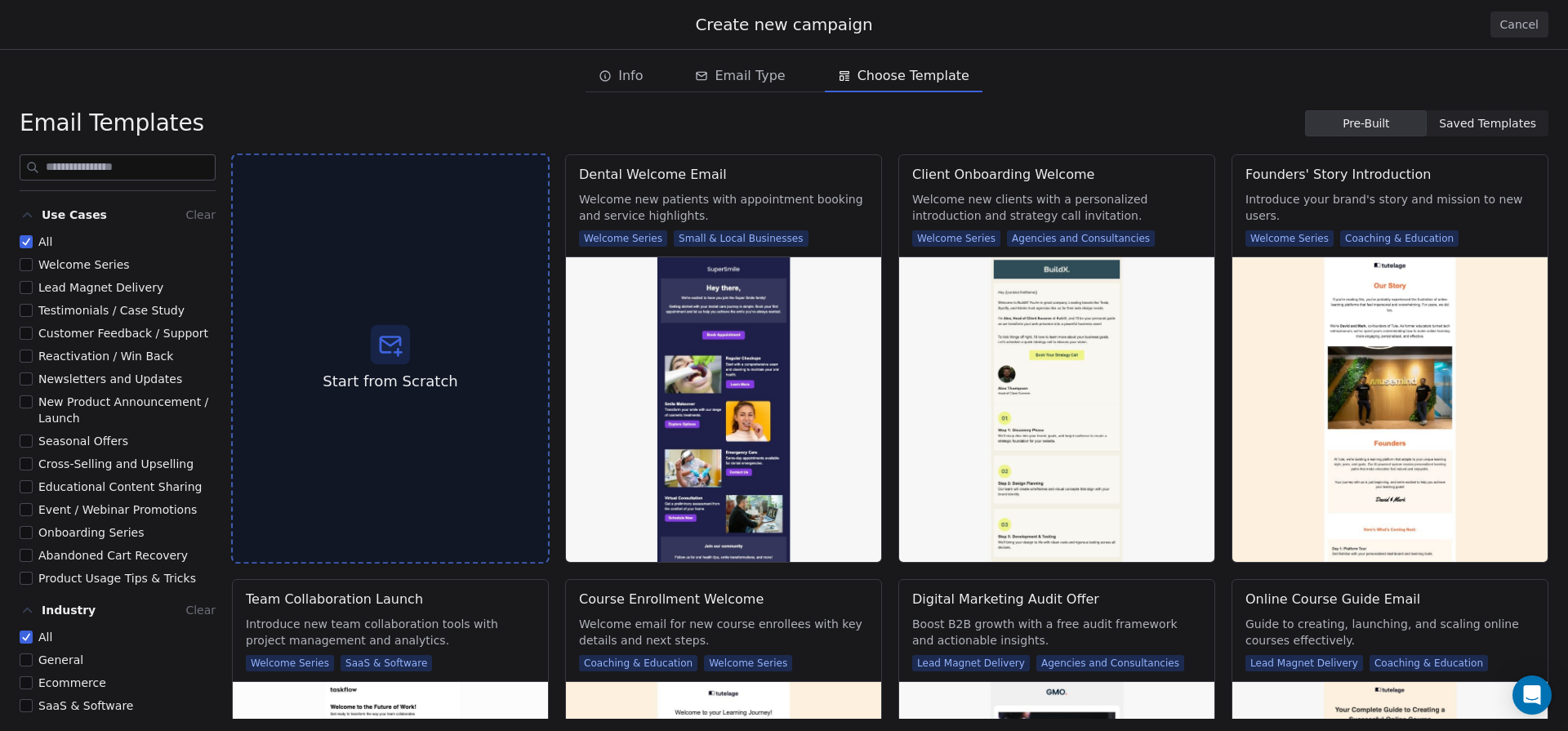
click at [439, 315] on div "Start from Scratch" at bounding box center [390, 358] width 319 height 411
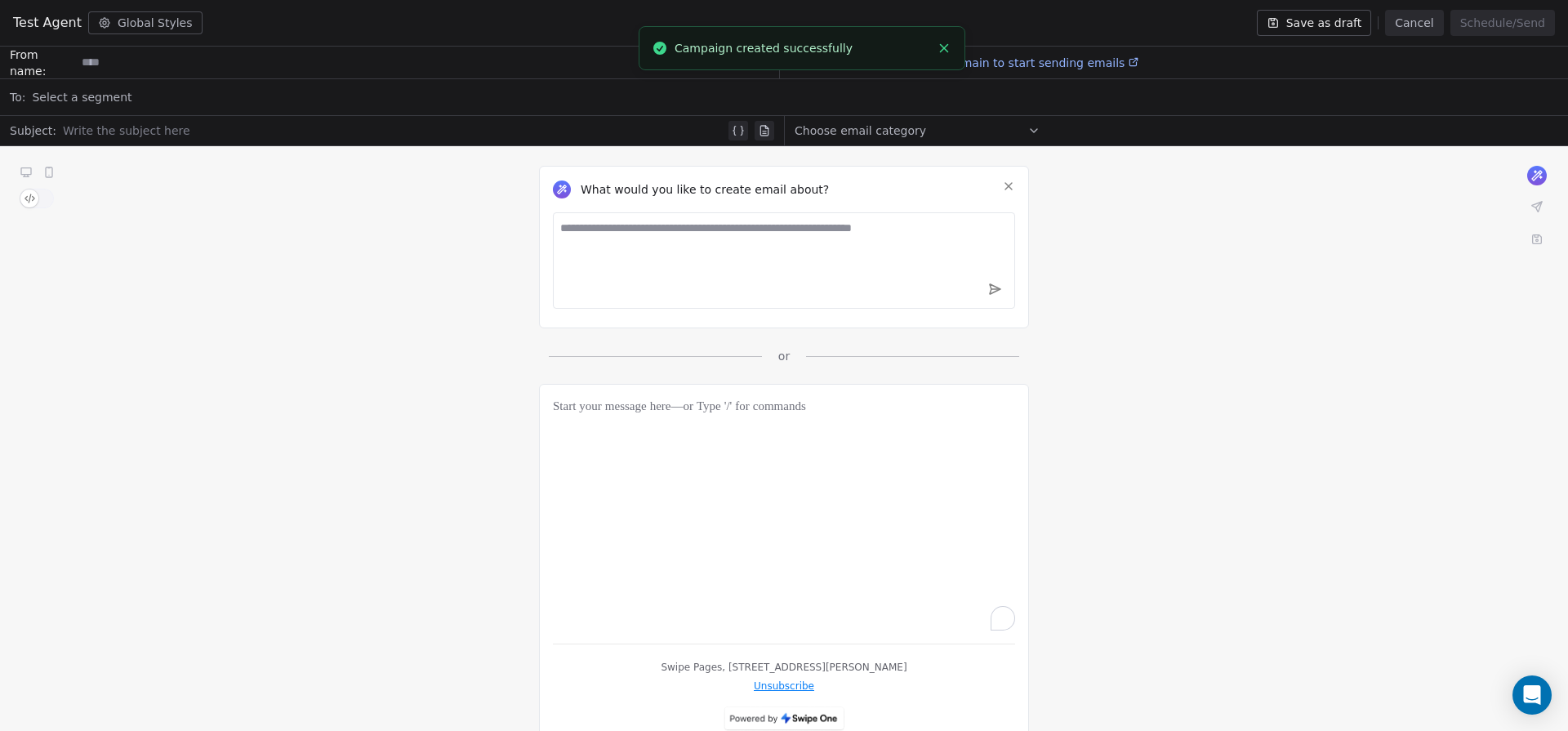
click at [874, 246] on textarea at bounding box center [784, 261] width 462 height 96
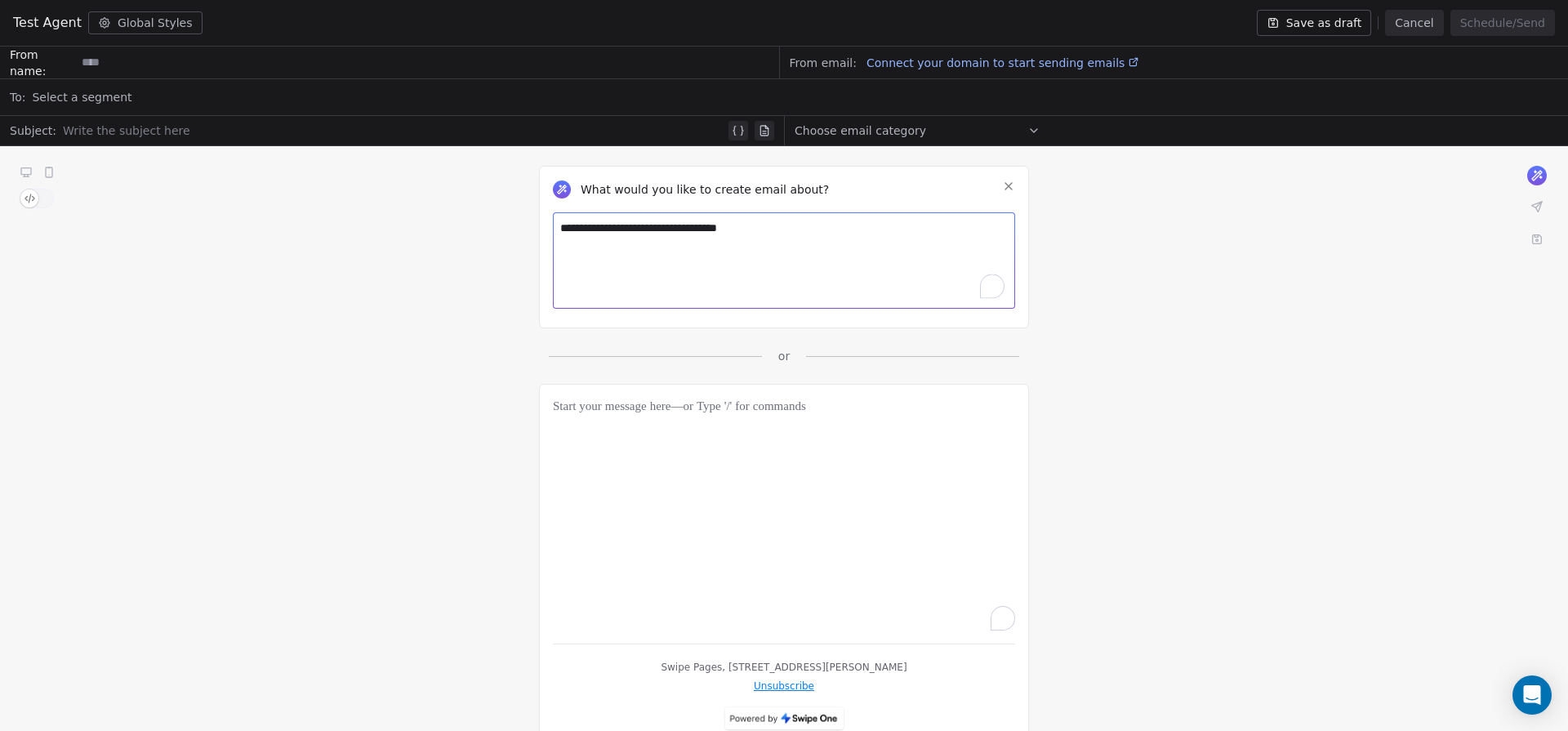
type textarea "**********"
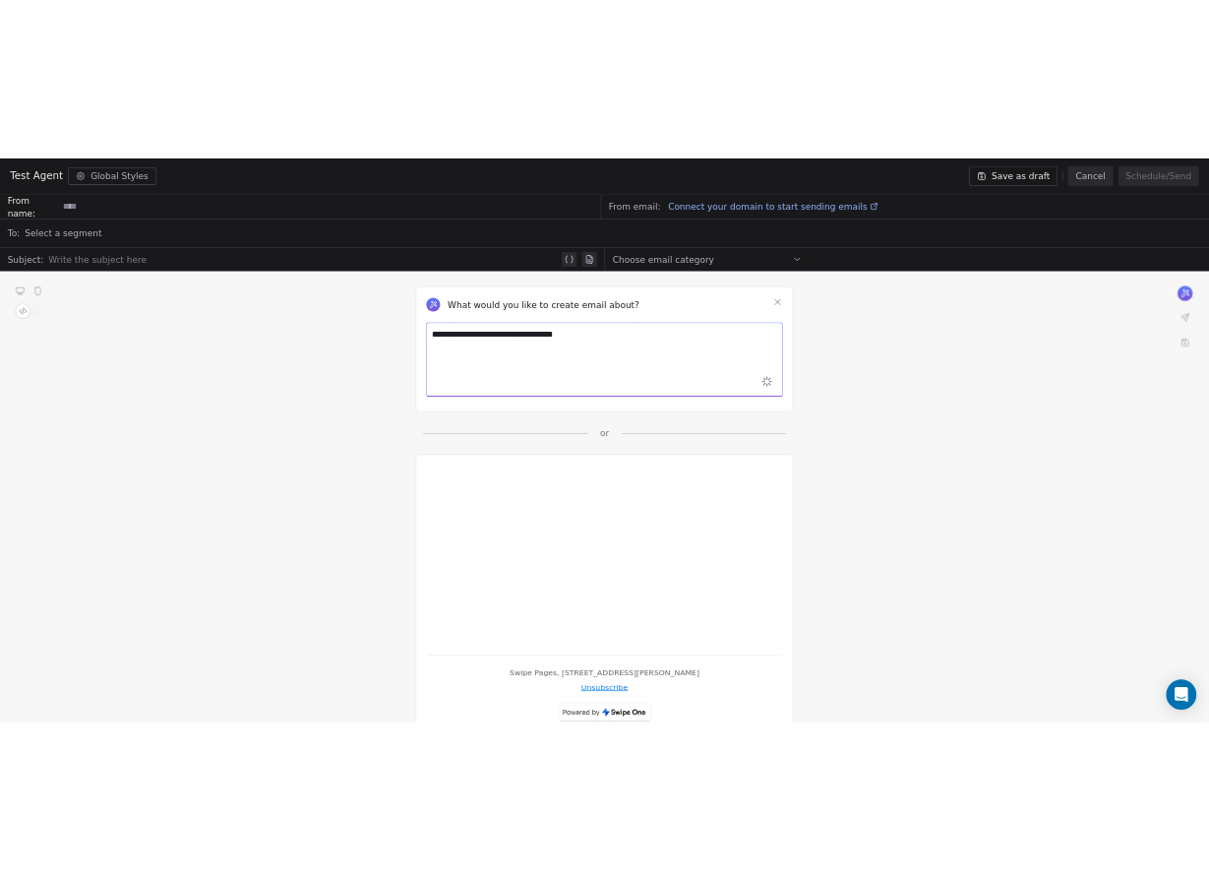
scroll to position [41, 0]
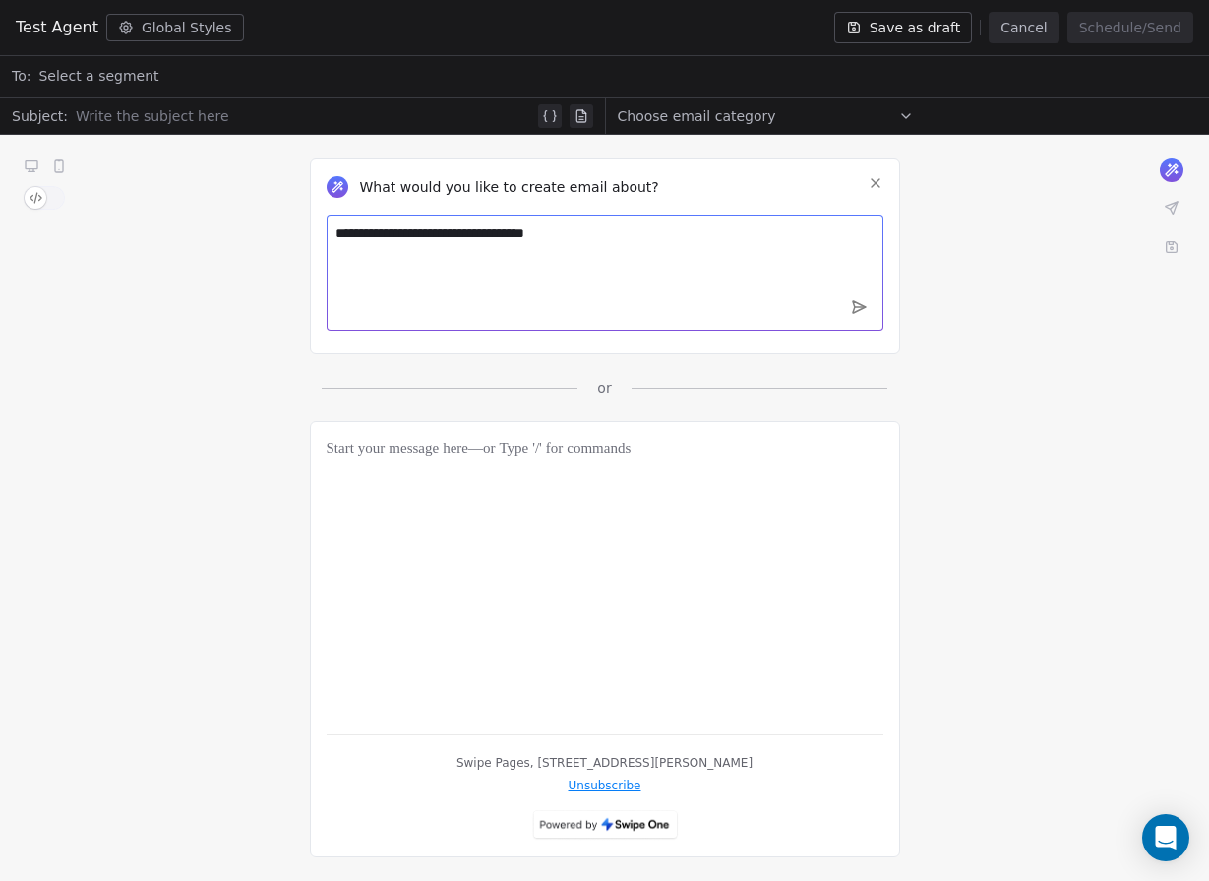
click at [701, 273] on textarea "**********" at bounding box center [605, 273] width 557 height 116
click at [711, 309] on textarea "**********" at bounding box center [605, 273] width 557 height 116
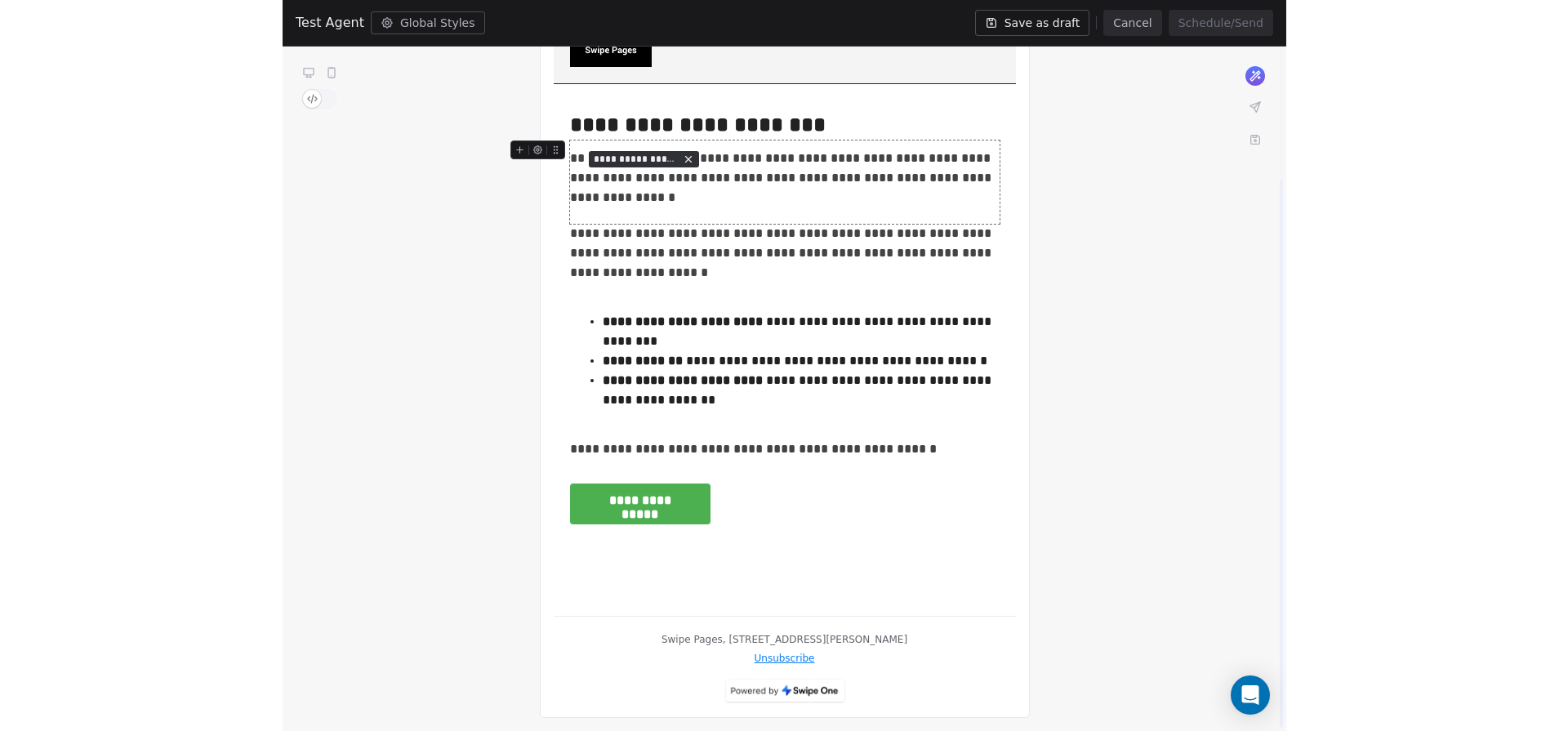
scroll to position [0, 0]
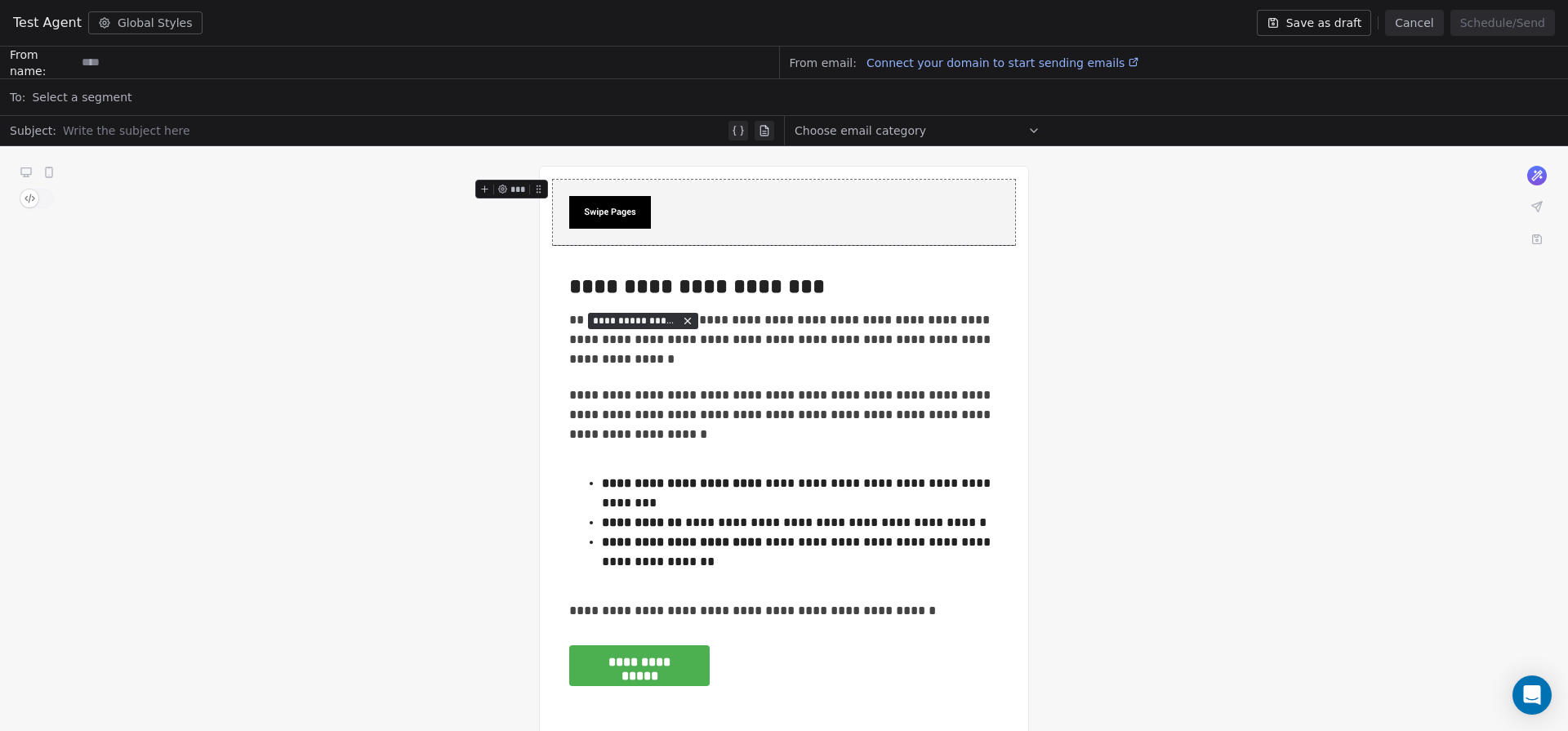
click at [1403, 26] on button "Cancel" at bounding box center [1414, 22] width 58 height 26
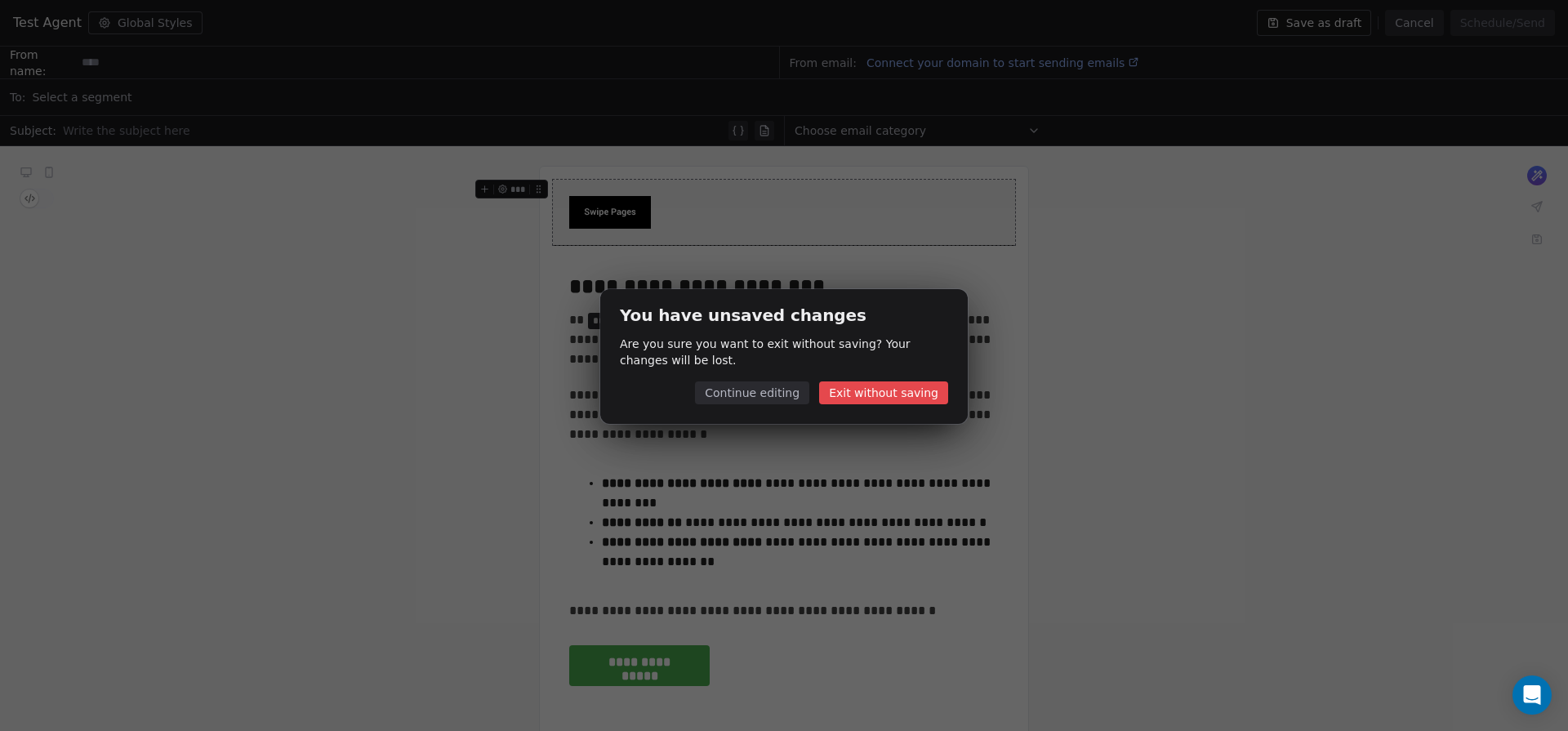
click at [890, 392] on button "Exit without saving" at bounding box center [883, 393] width 129 height 23
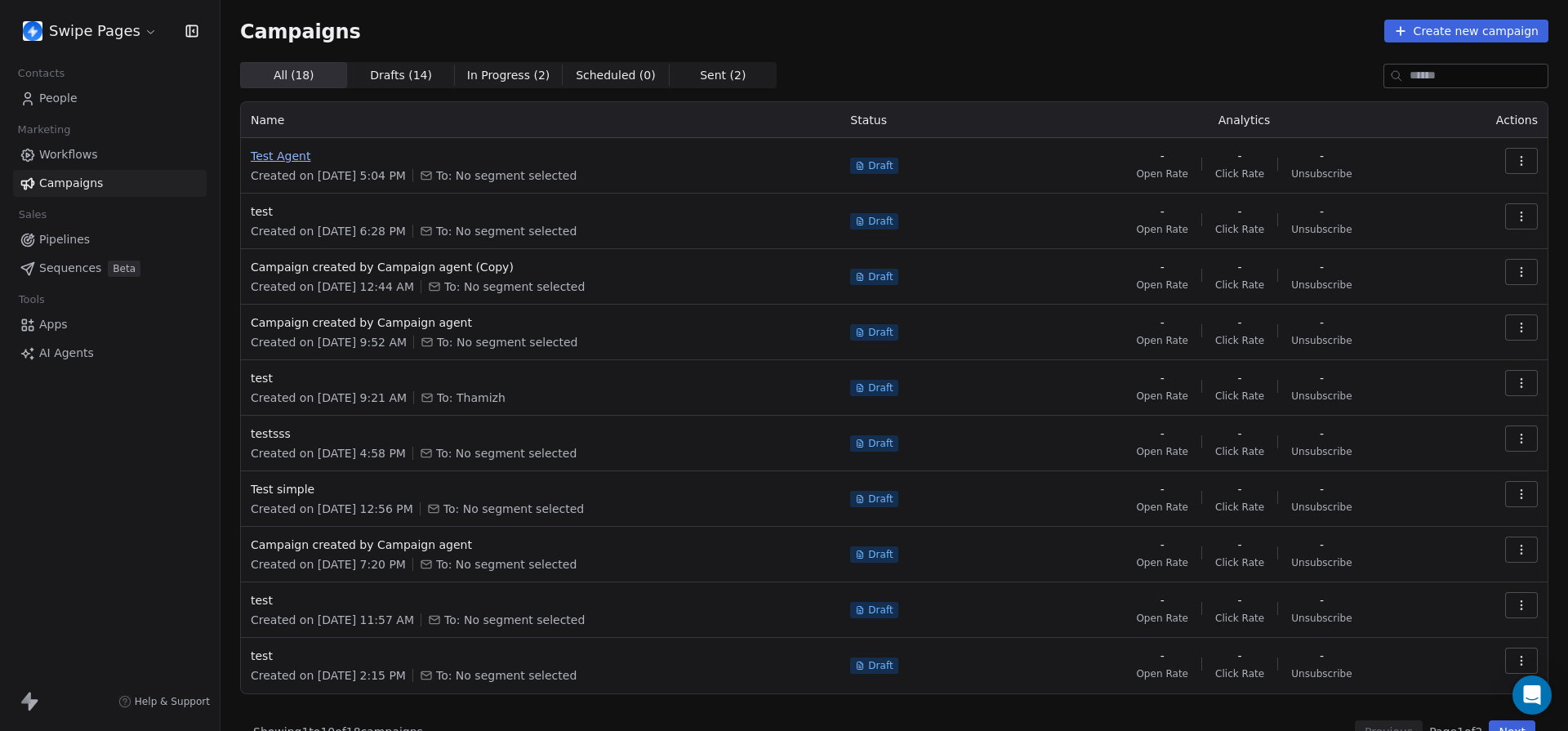
click at [285, 148] on span "Test Agent" at bounding box center [540, 156] width 580 height 17
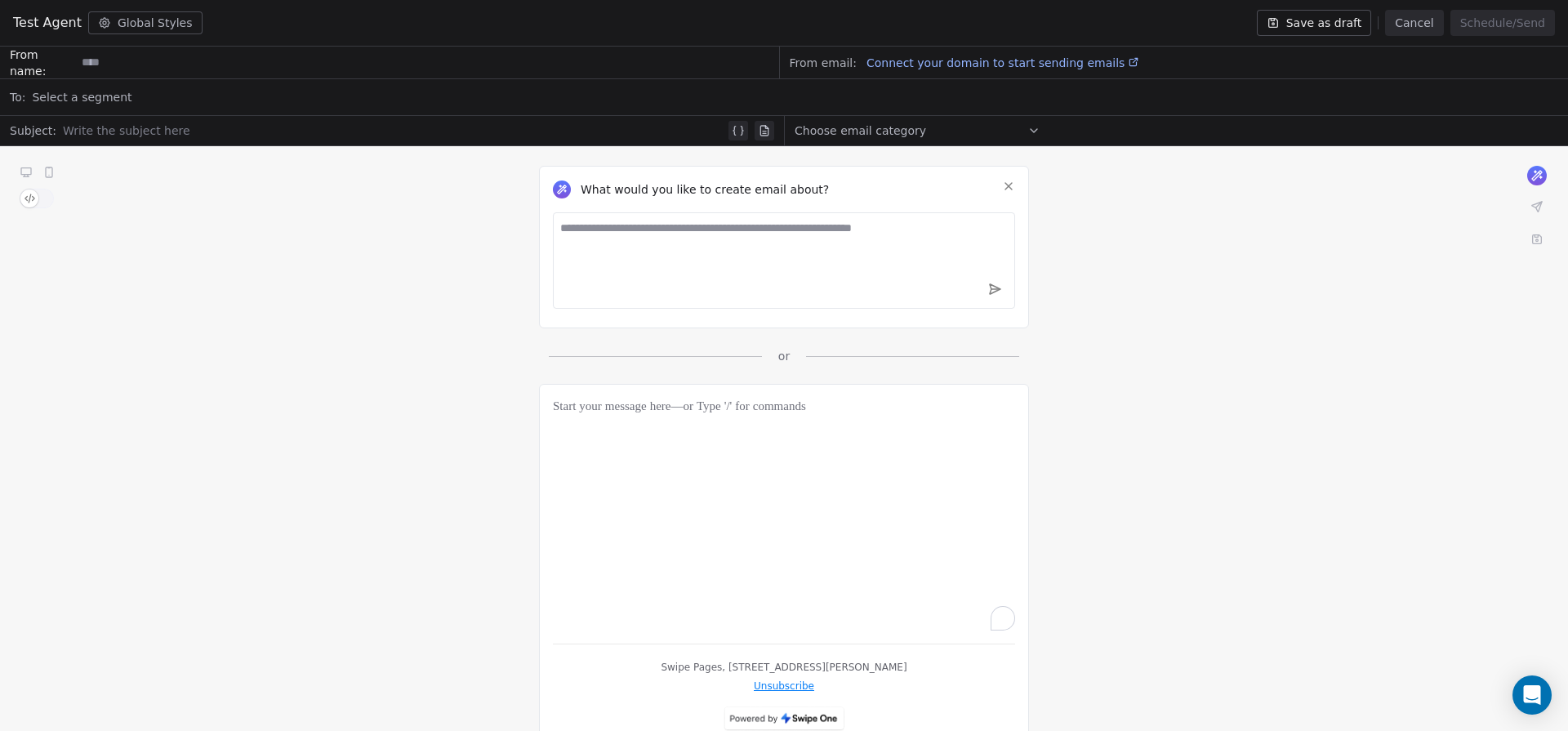
click at [1423, 29] on button "Cancel" at bounding box center [1414, 22] width 58 height 26
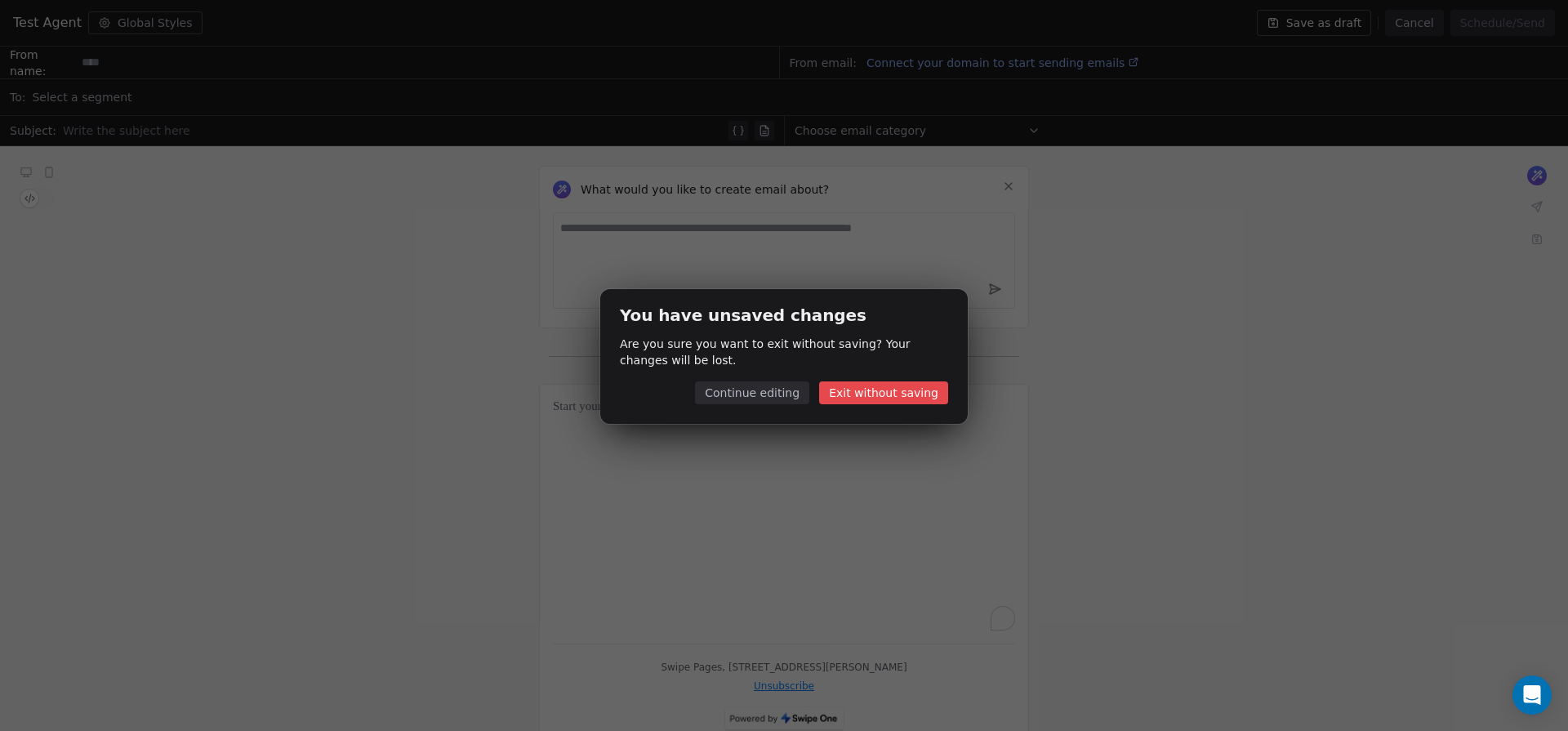
click at [931, 386] on button "Exit without saving" at bounding box center [883, 393] width 129 height 23
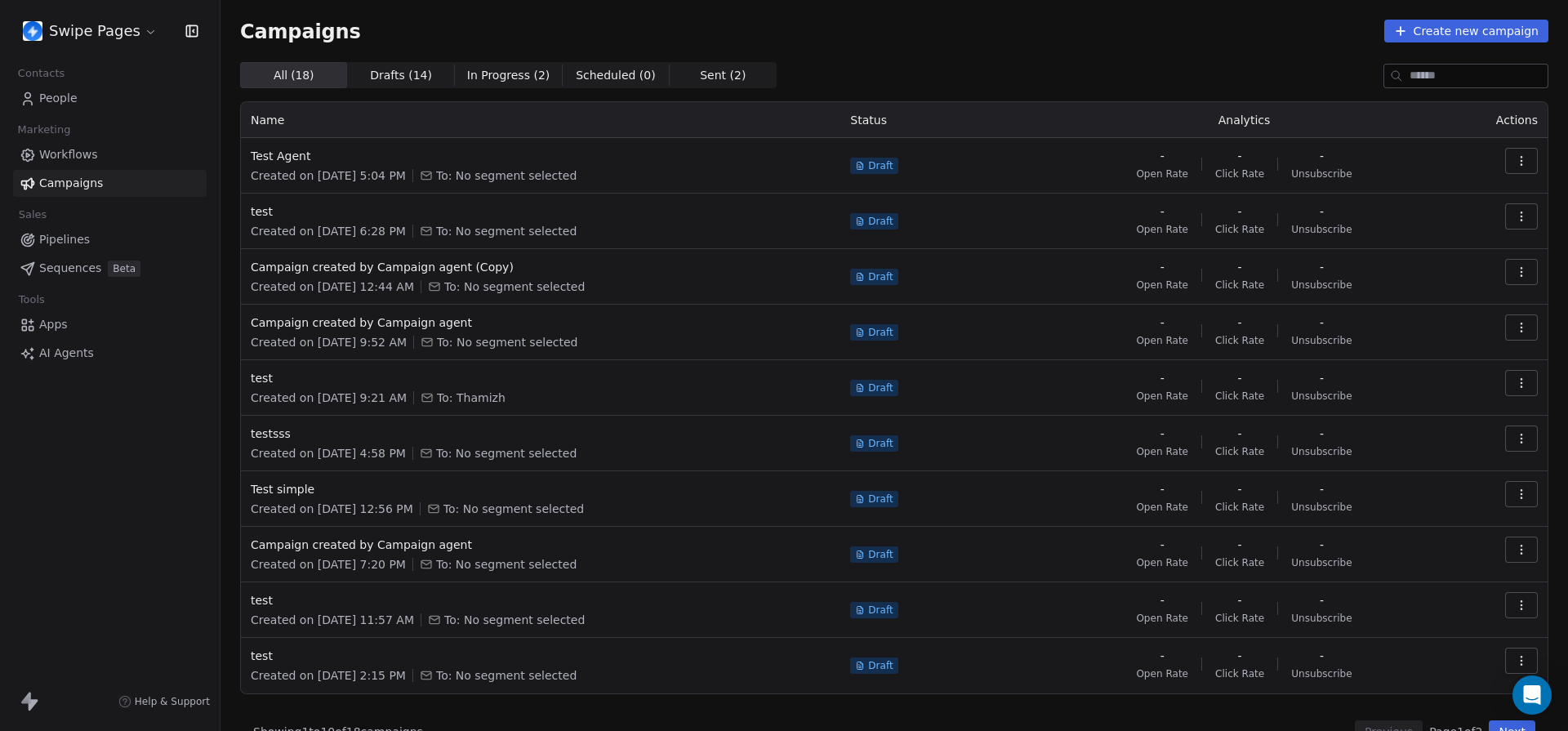
click at [82, 350] on span "AI Agents" at bounding box center [66, 353] width 55 height 17
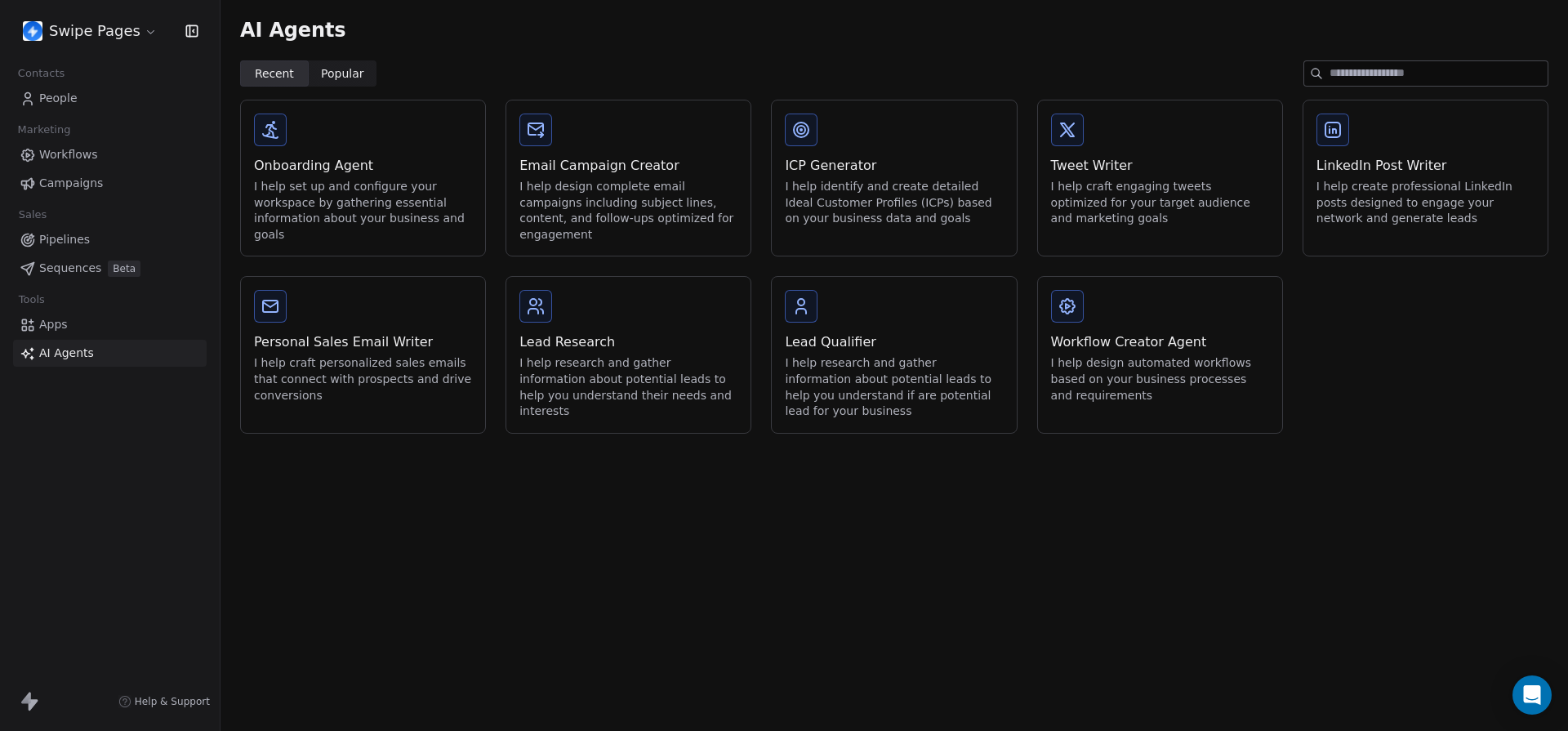
click at [1189, 320] on div "Workflow Creator Agent I help design automated workflows based on your business…" at bounding box center [1160, 347] width 244 height 139
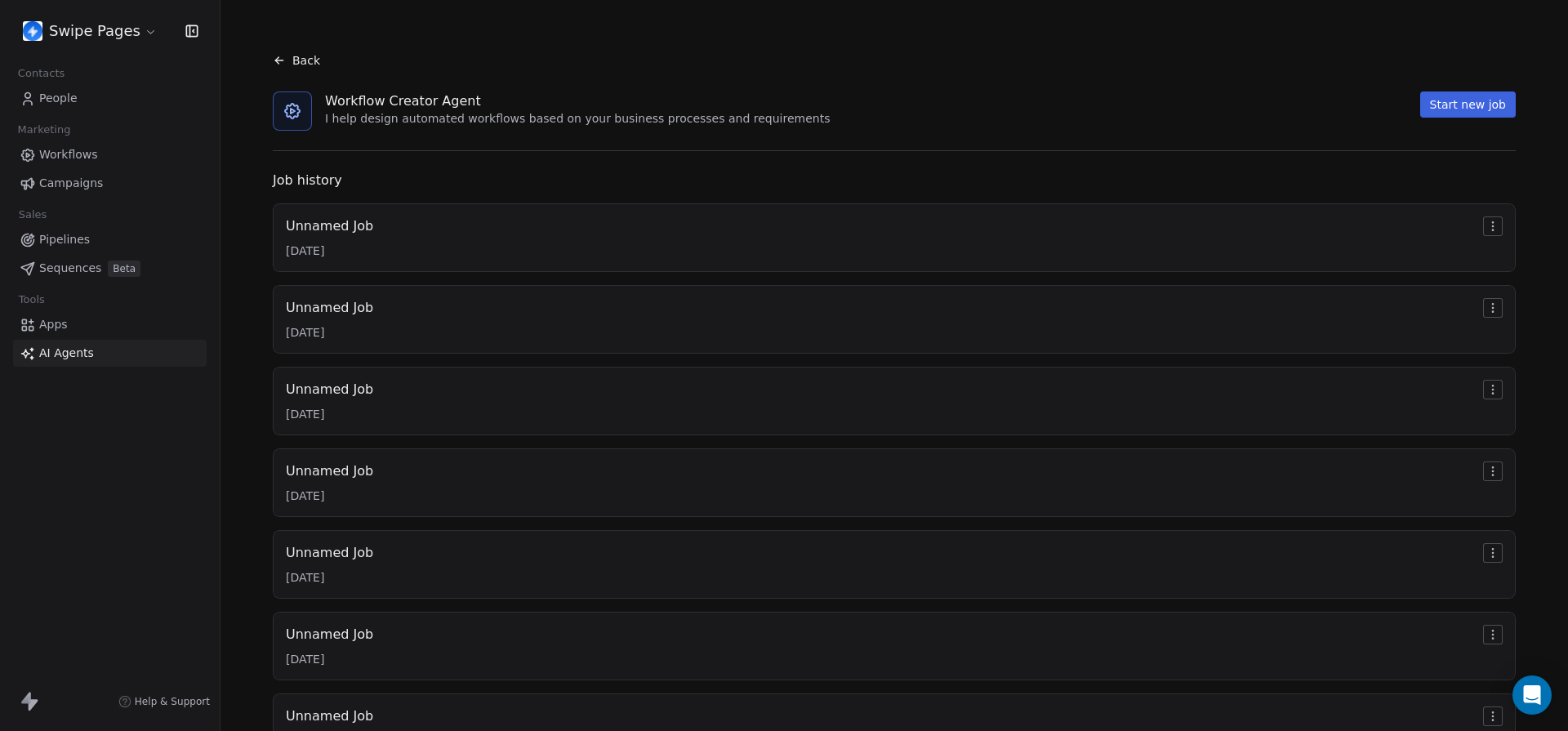
click at [1505, 103] on button "Start new job" at bounding box center [1468, 104] width 95 height 26
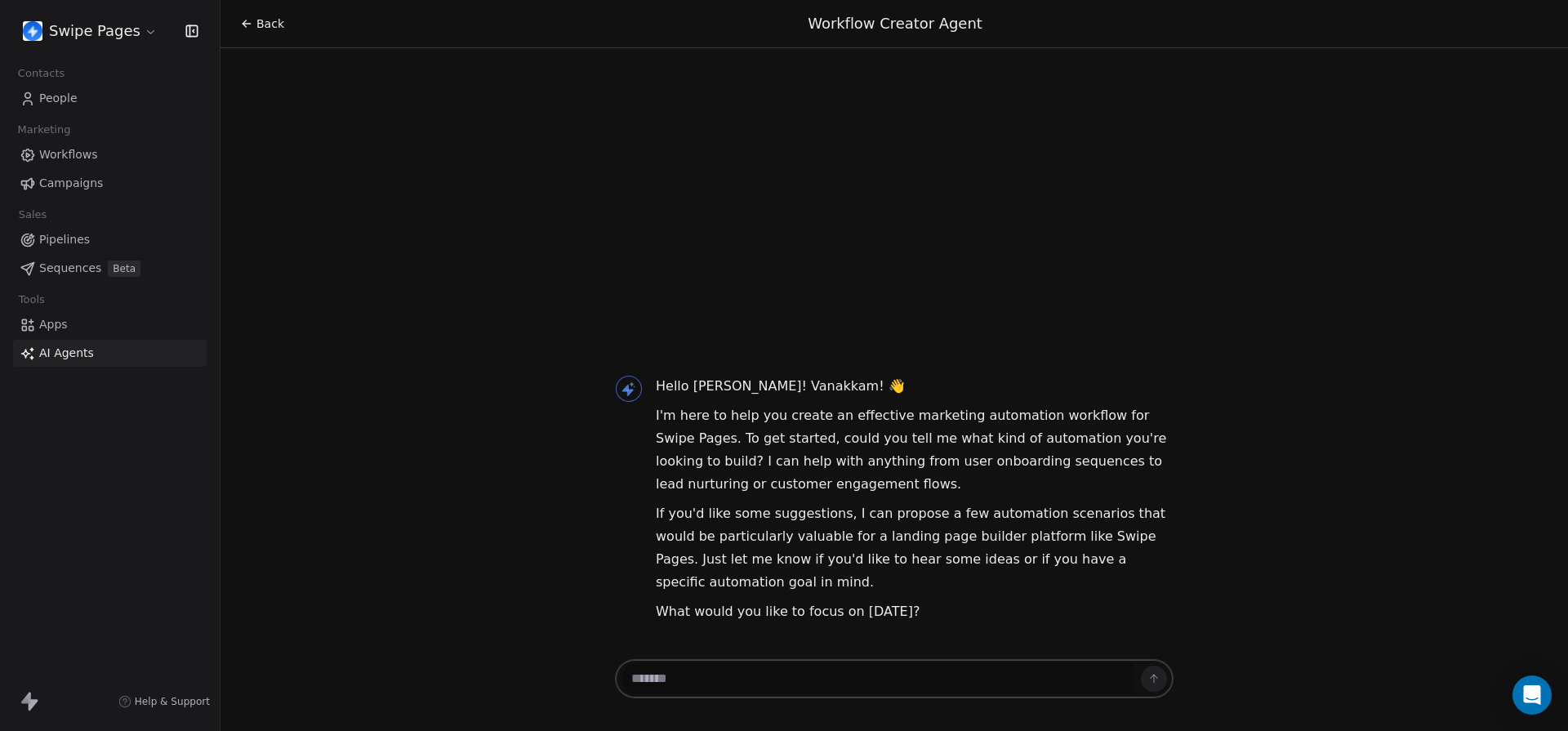
click at [662, 682] on textarea at bounding box center [878, 678] width 511 height 31
type textarea "**********"
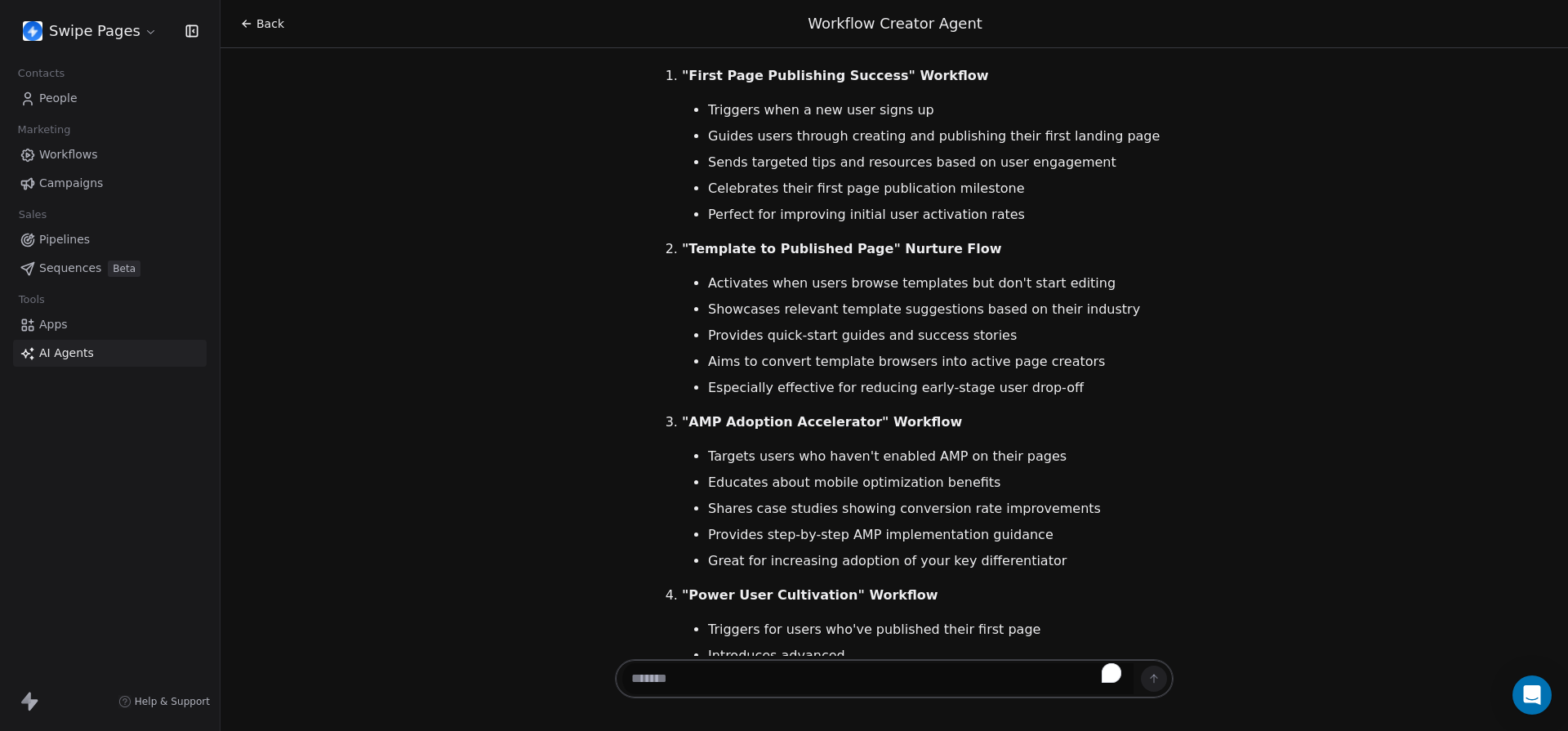
scroll to position [348, 0]
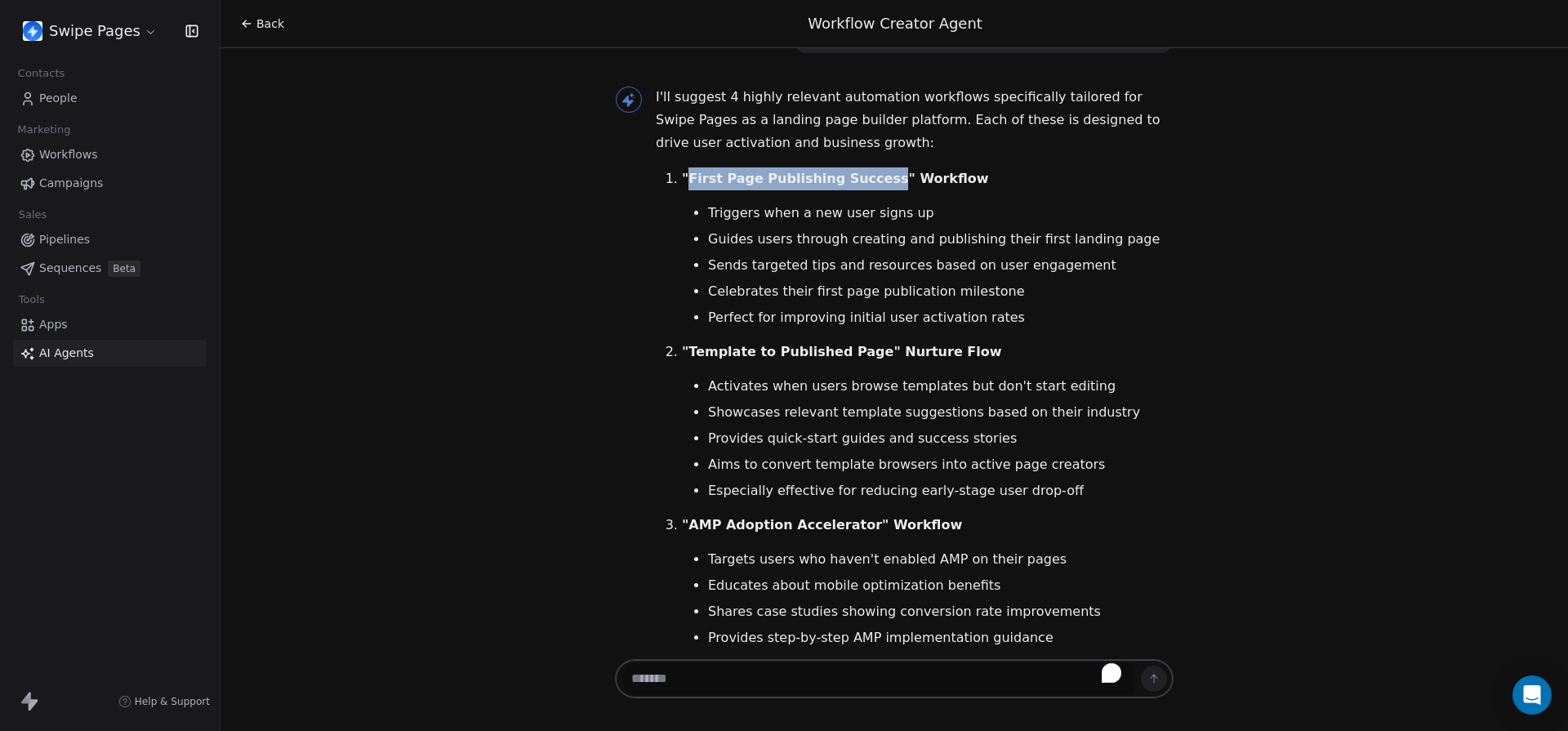
drag, startPoint x: 691, startPoint y: 156, endPoint x: 878, endPoint y: 159, distance: 187.0
click at [878, 171] on strong ""First Page Publishing Success" Workflow" at bounding box center [836, 178] width 307 height 16
copy strong "First Page Publishing Success"
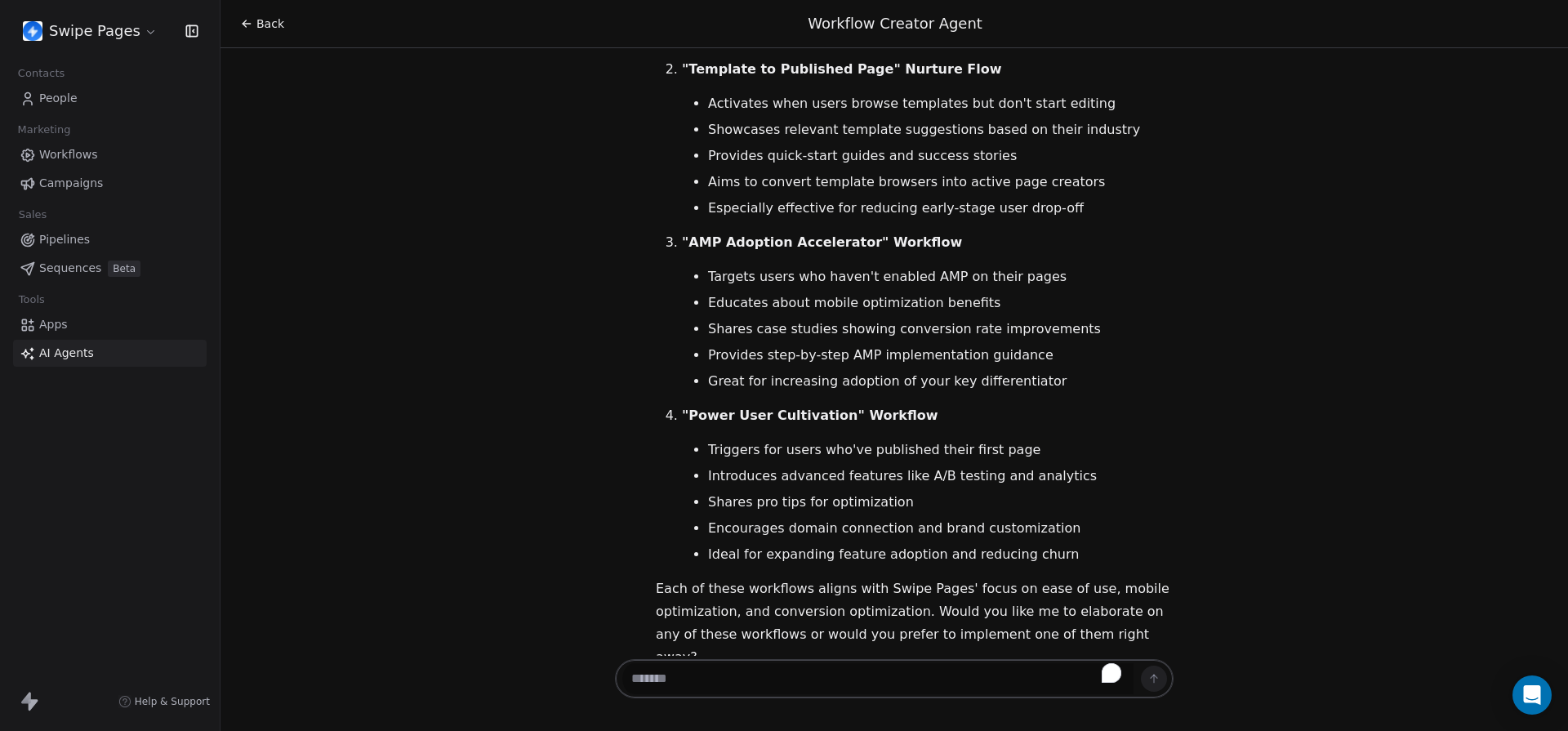
click at [786, 679] on textarea "To enrich screen reader interactions, please activate Accessibility in Grammarl…" at bounding box center [878, 678] width 511 height 31
paste textarea "**********"
type textarea "**********"
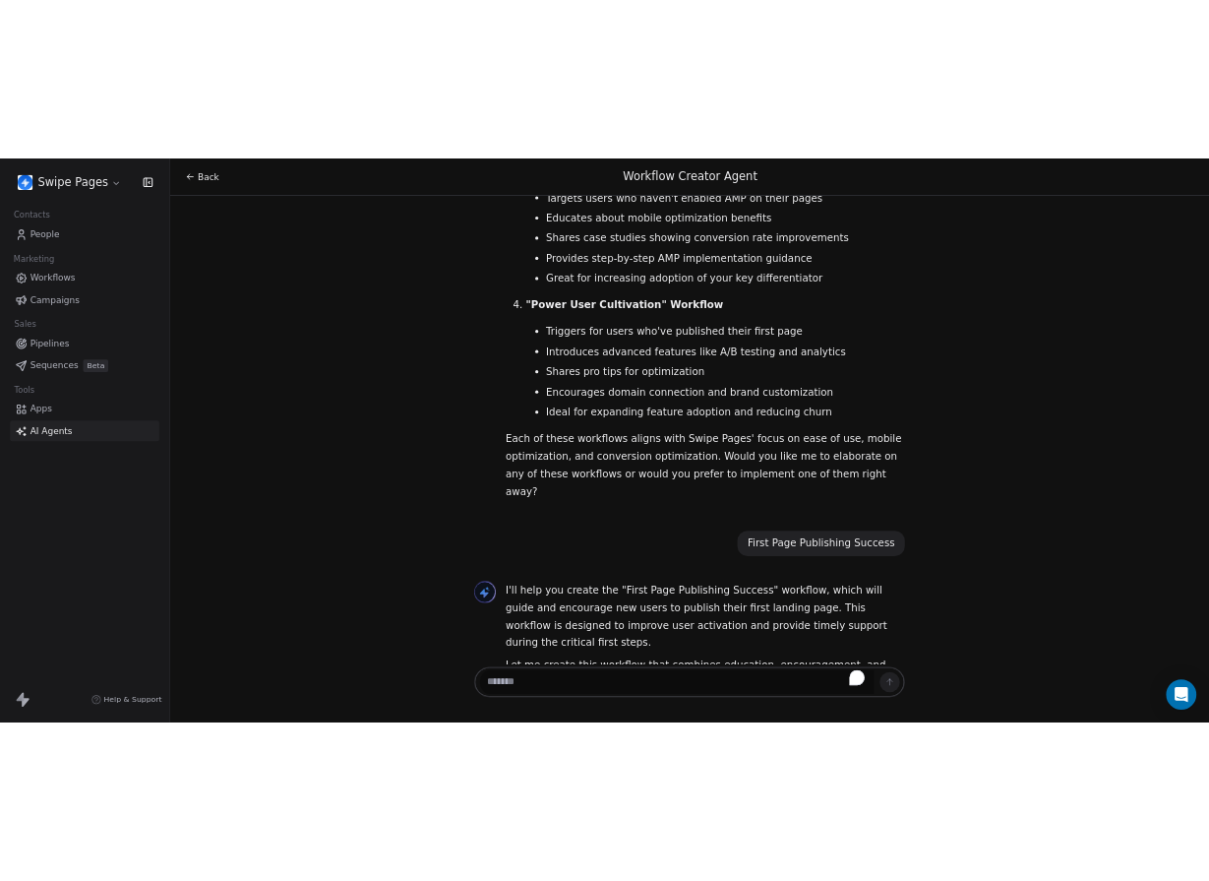
scroll to position [1067, 0]
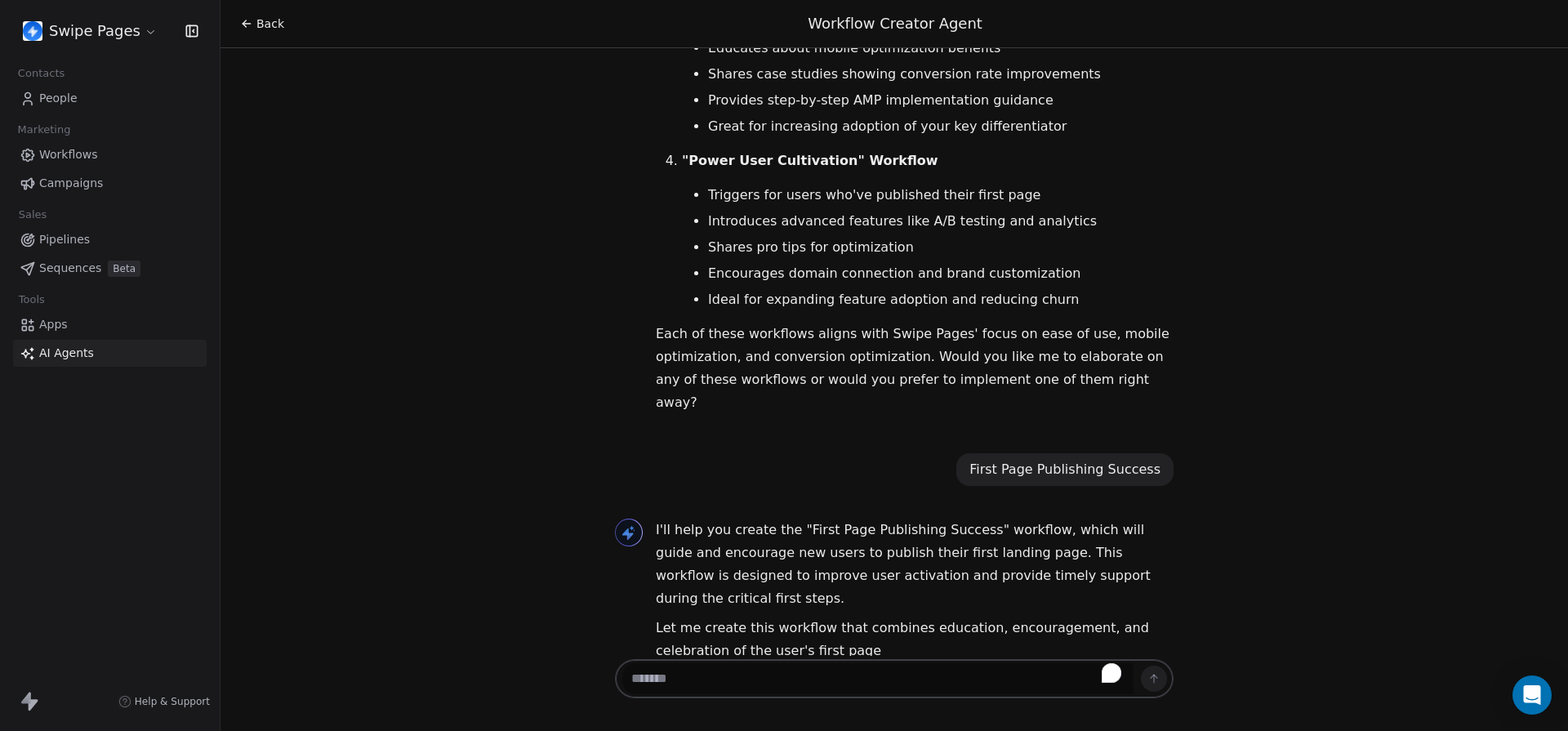
click at [573, 394] on div "Hello [PERSON_NAME]! Vanakkam! 👋 I'm here to help you create an effective marke…" at bounding box center [895, 352] width 1348 height 607
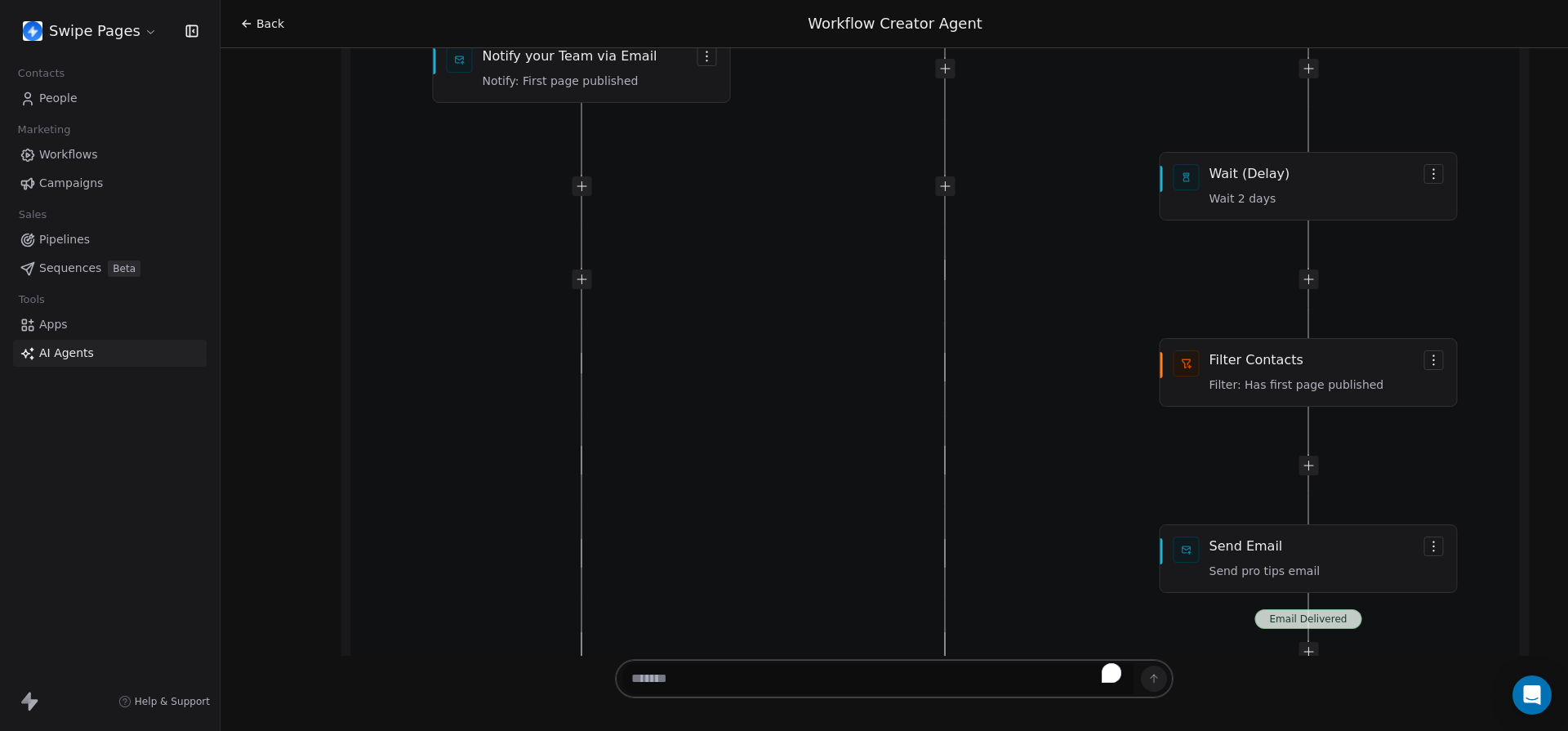
scroll to position [3119, 0]
click at [745, 680] on textarea "To enrich screen reader interactions, please activate Accessibility in Grammarl…" at bounding box center [878, 678] width 511 height 31
type textarea "**********"
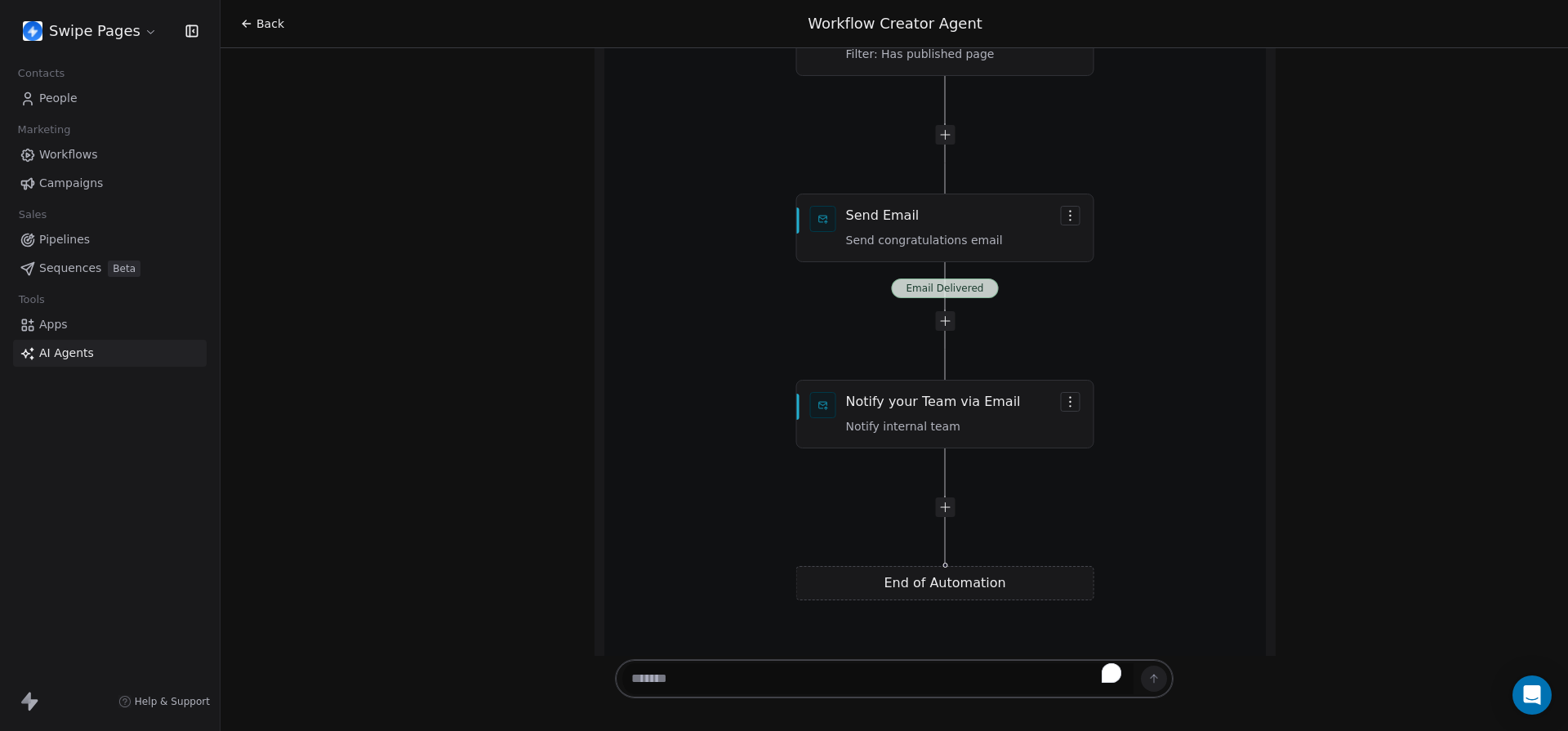
scroll to position [6325, 0]
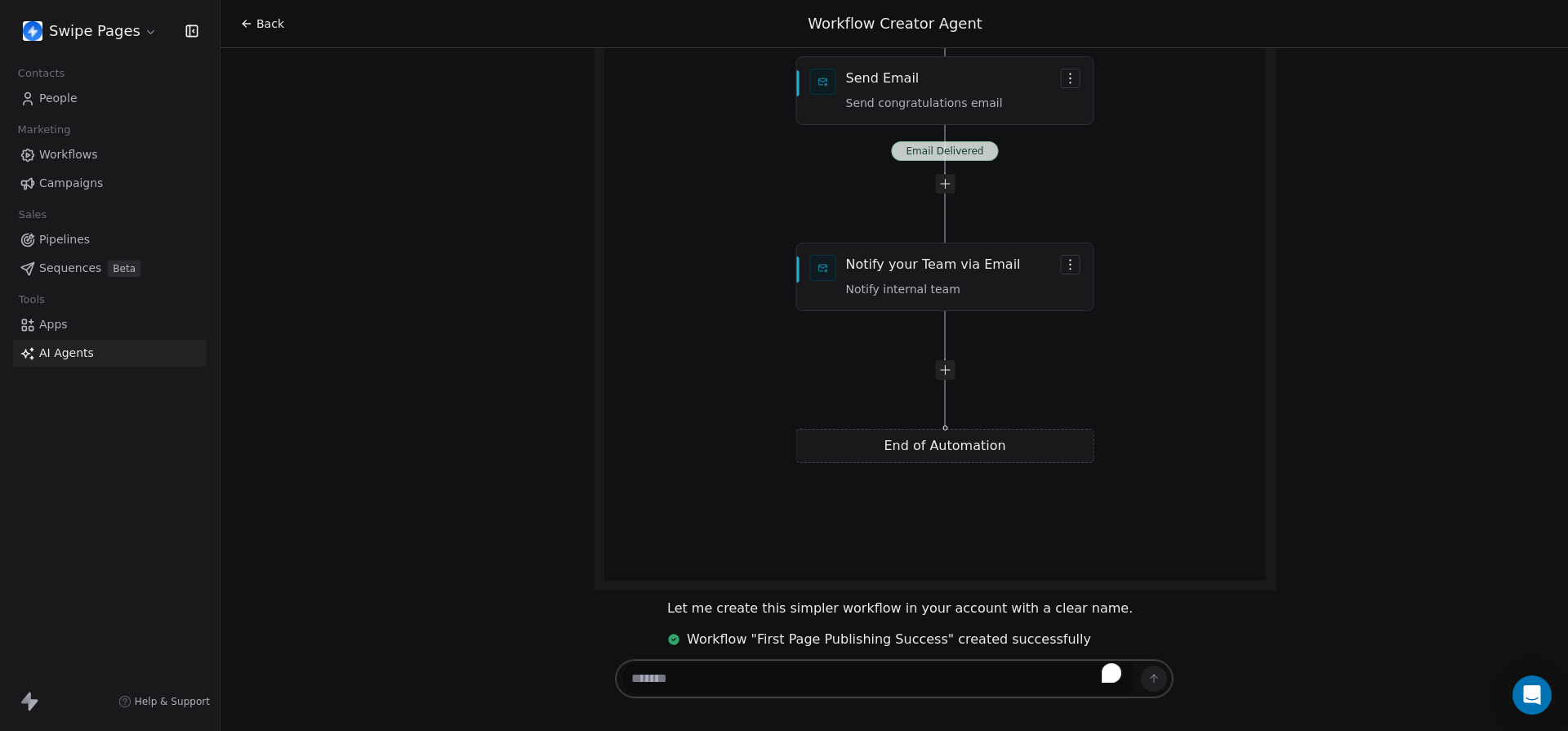
click at [788, 676] on span "View Workflow" at bounding box center [754, 686] width 95 height 20
